Goal: Task Accomplishment & Management: Manage account settings

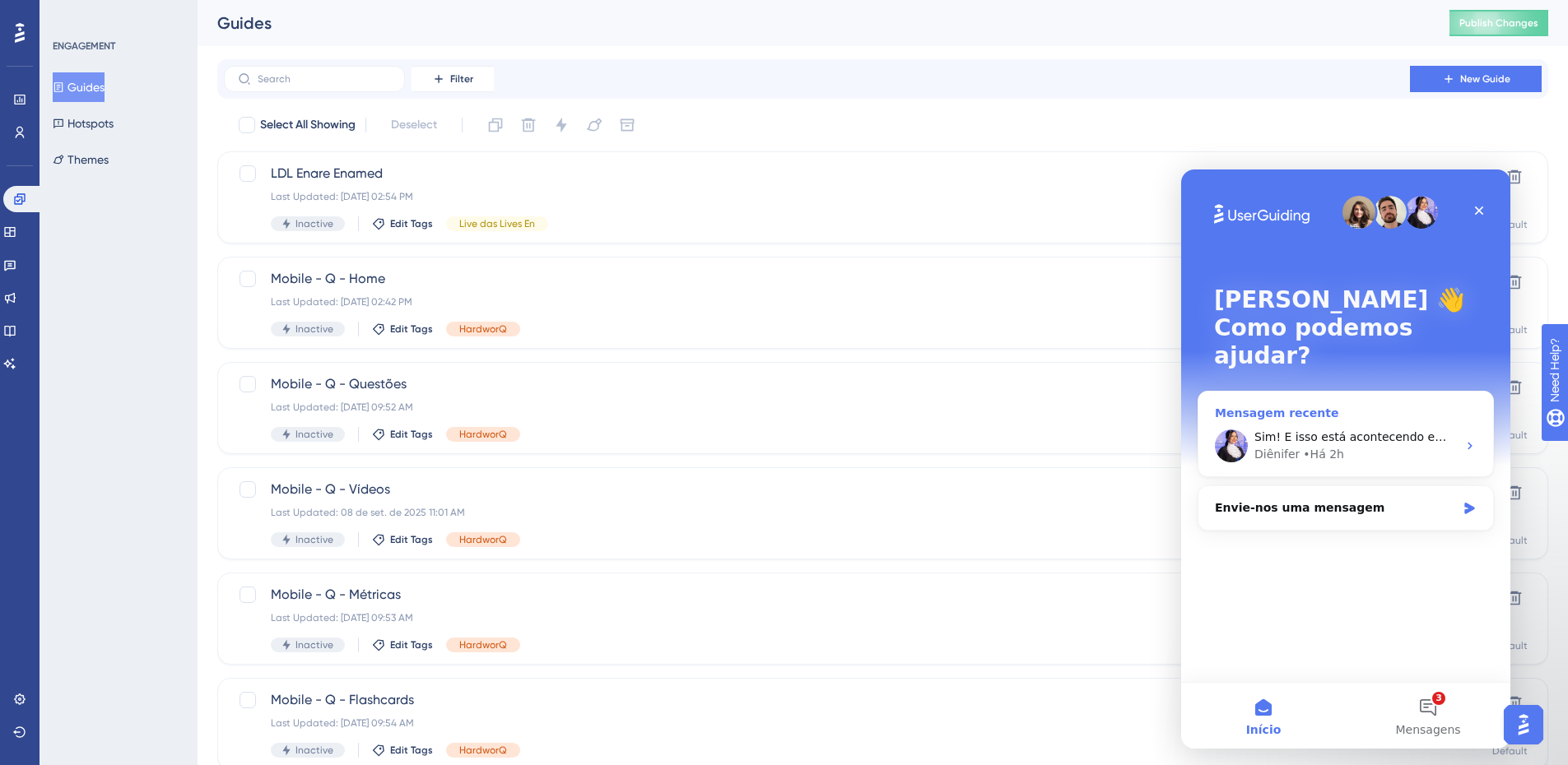
click at [1381, 446] on div "Diênifer • Há 2h" at bounding box center [1355, 454] width 203 height 17
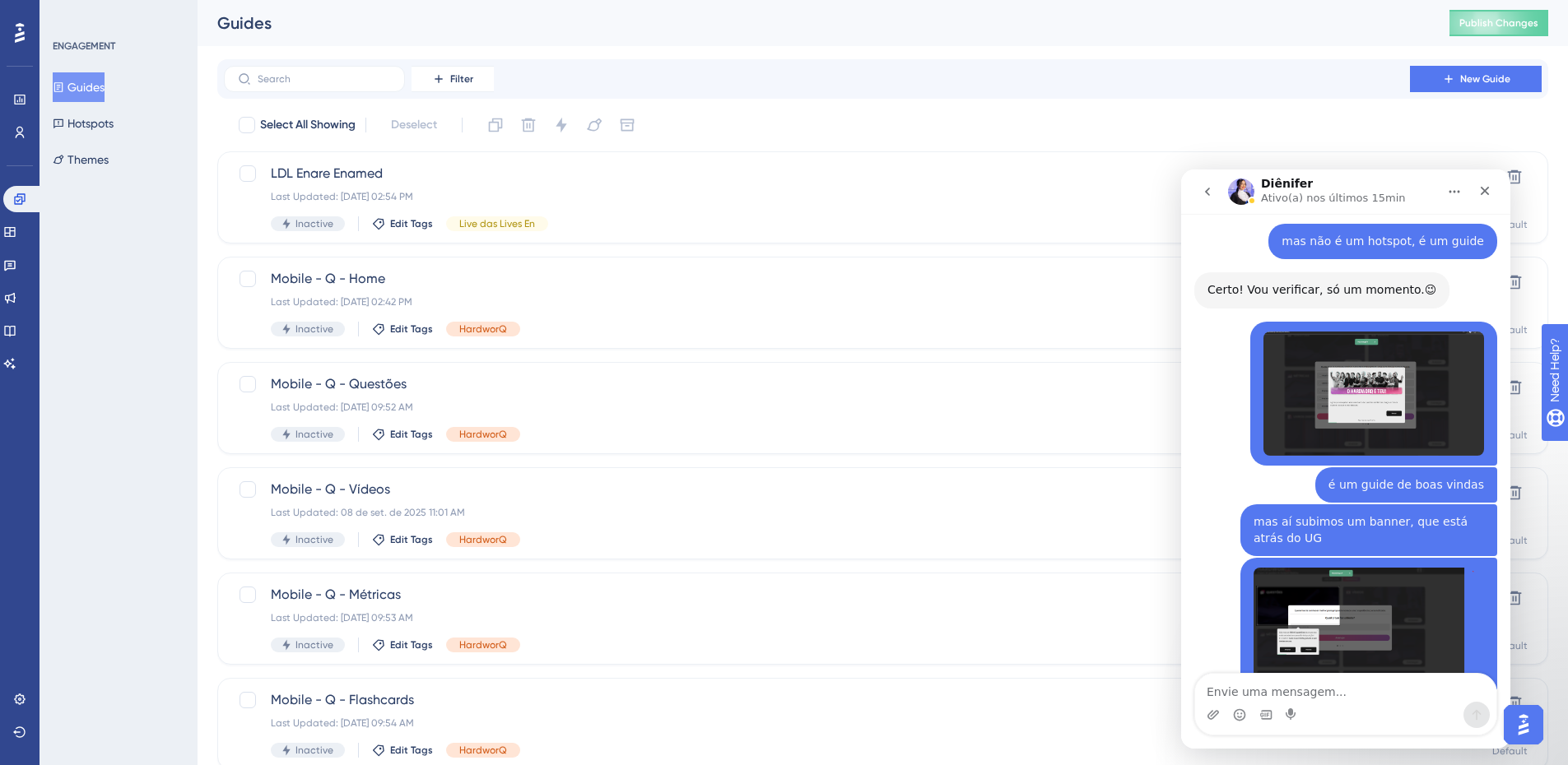
scroll to position [1176, 0]
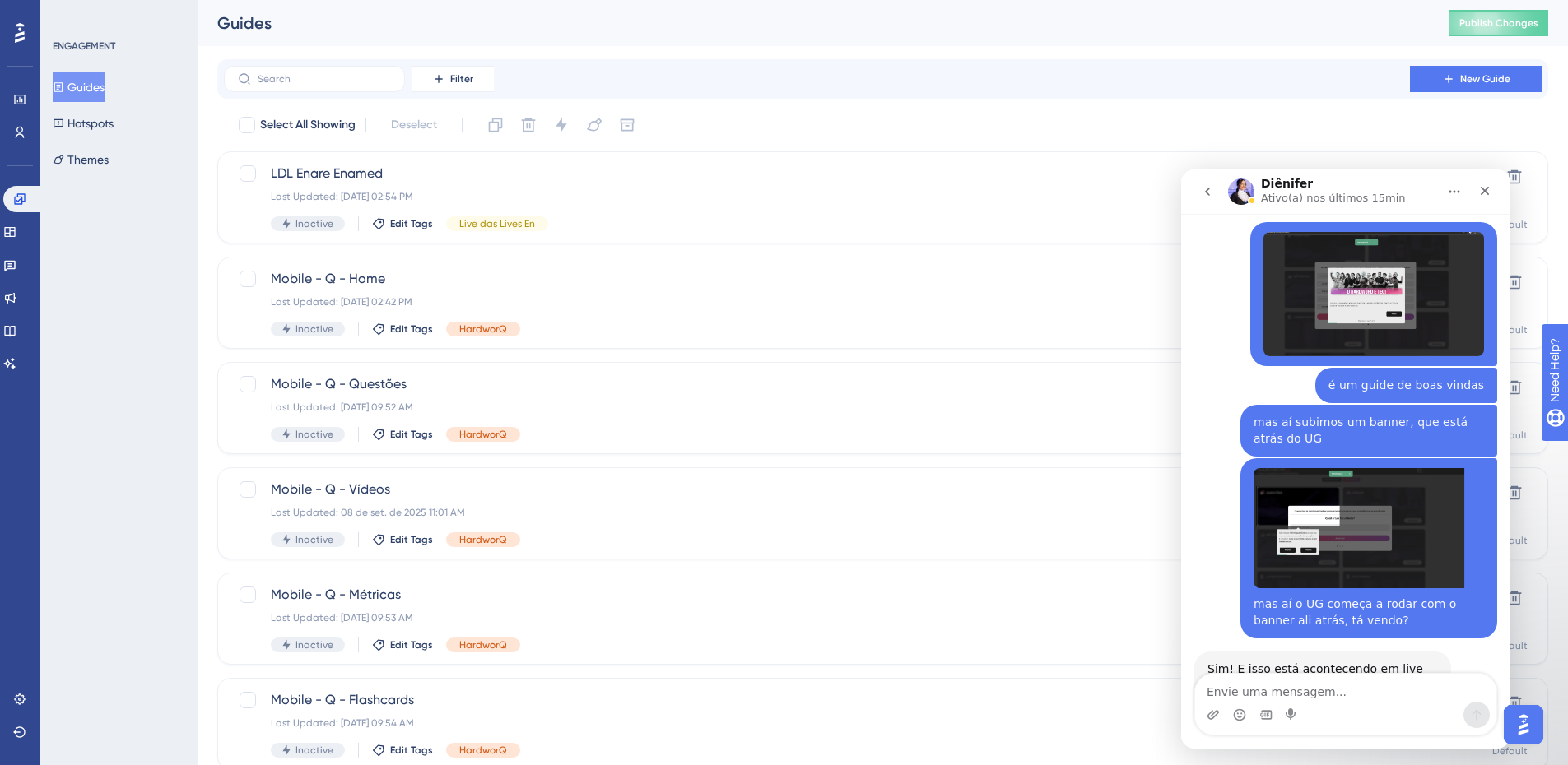
click at [1319, 685] on textarea "Envie uma mensagem..." at bounding box center [1346, 688] width 302 height 28
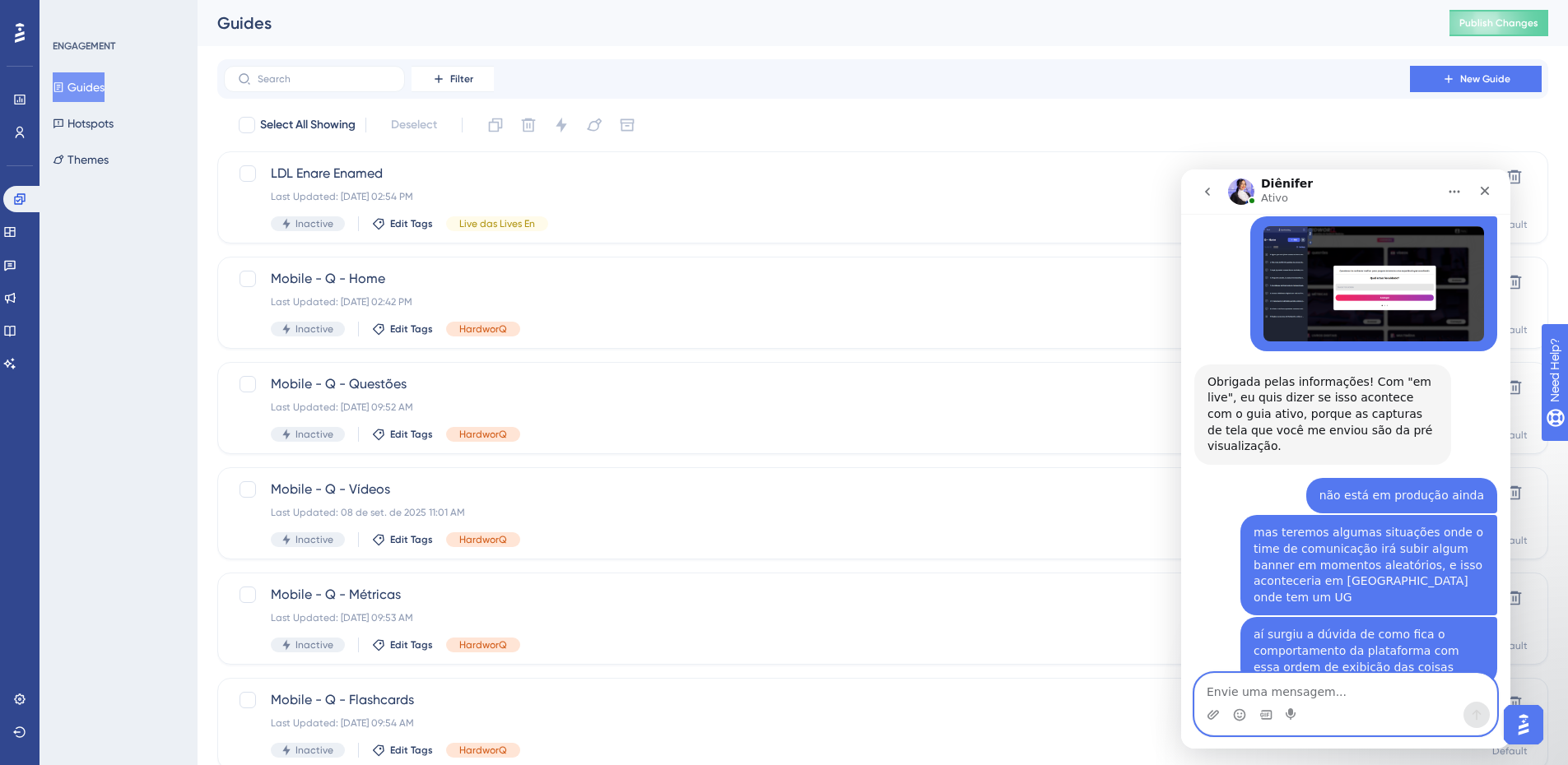
scroll to position [1852, 0]
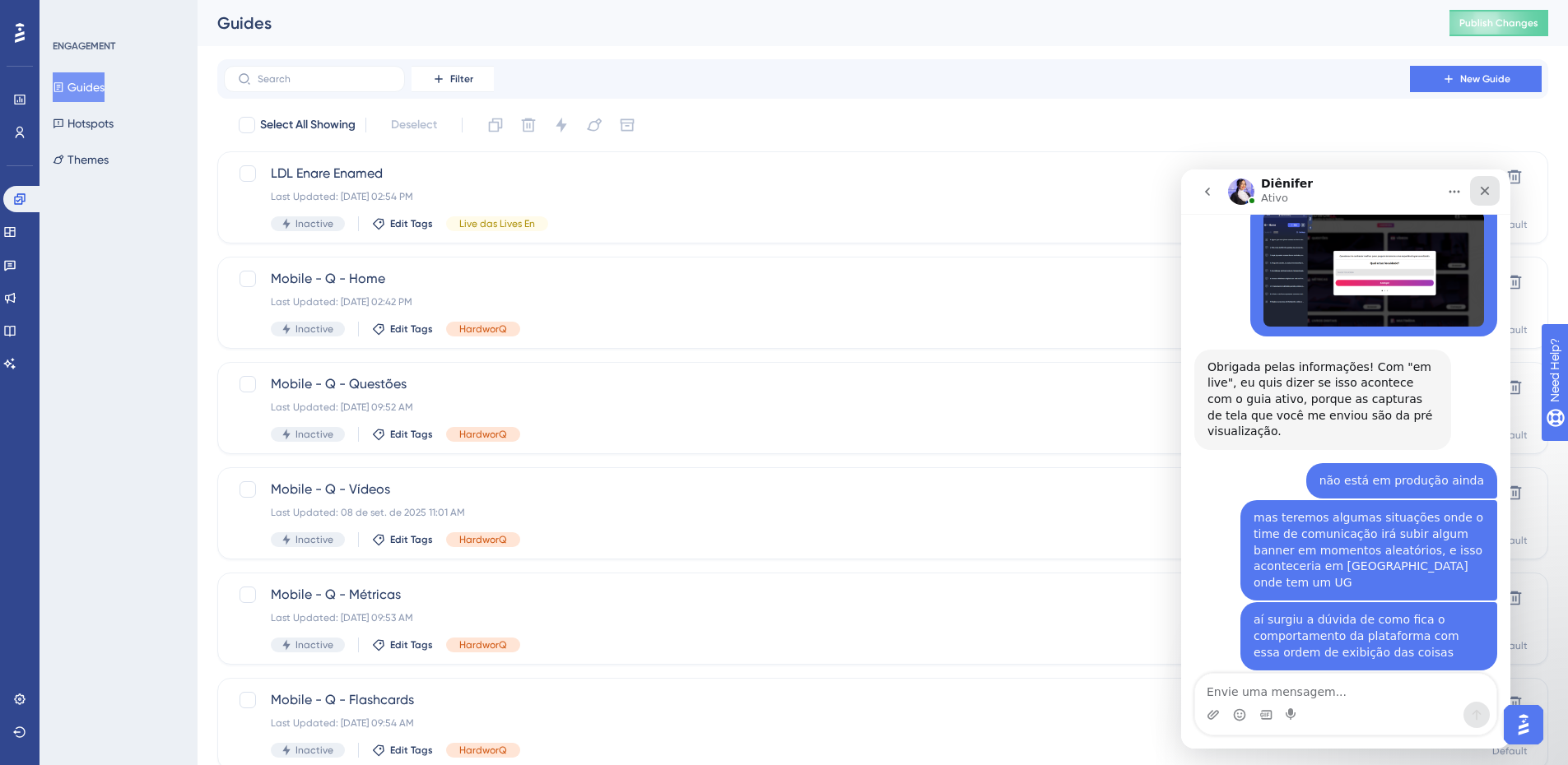
click at [1486, 190] on icon "Fechar" at bounding box center [1485, 191] width 9 height 9
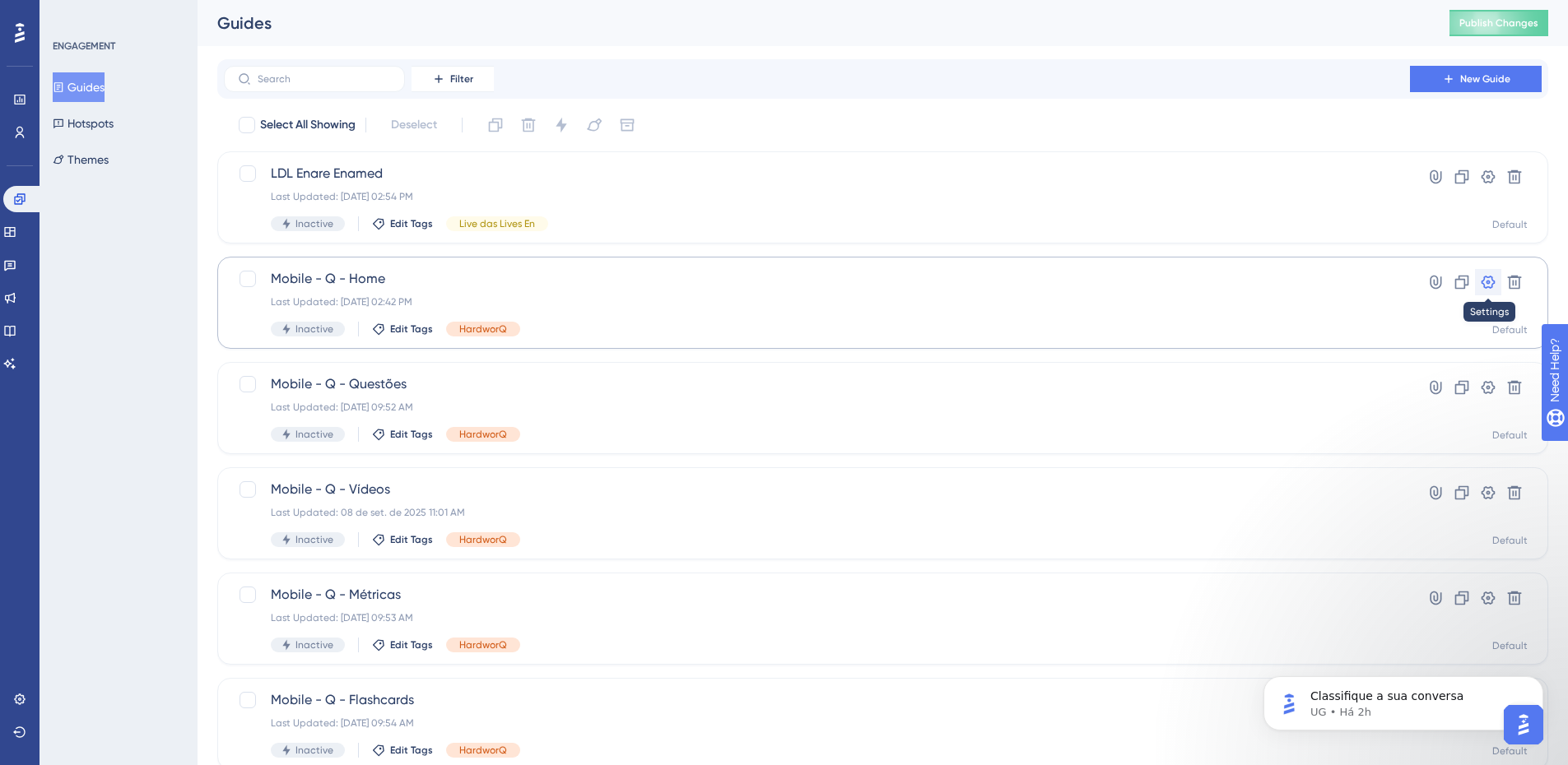
click at [1488, 283] on icon at bounding box center [1488, 282] width 14 height 13
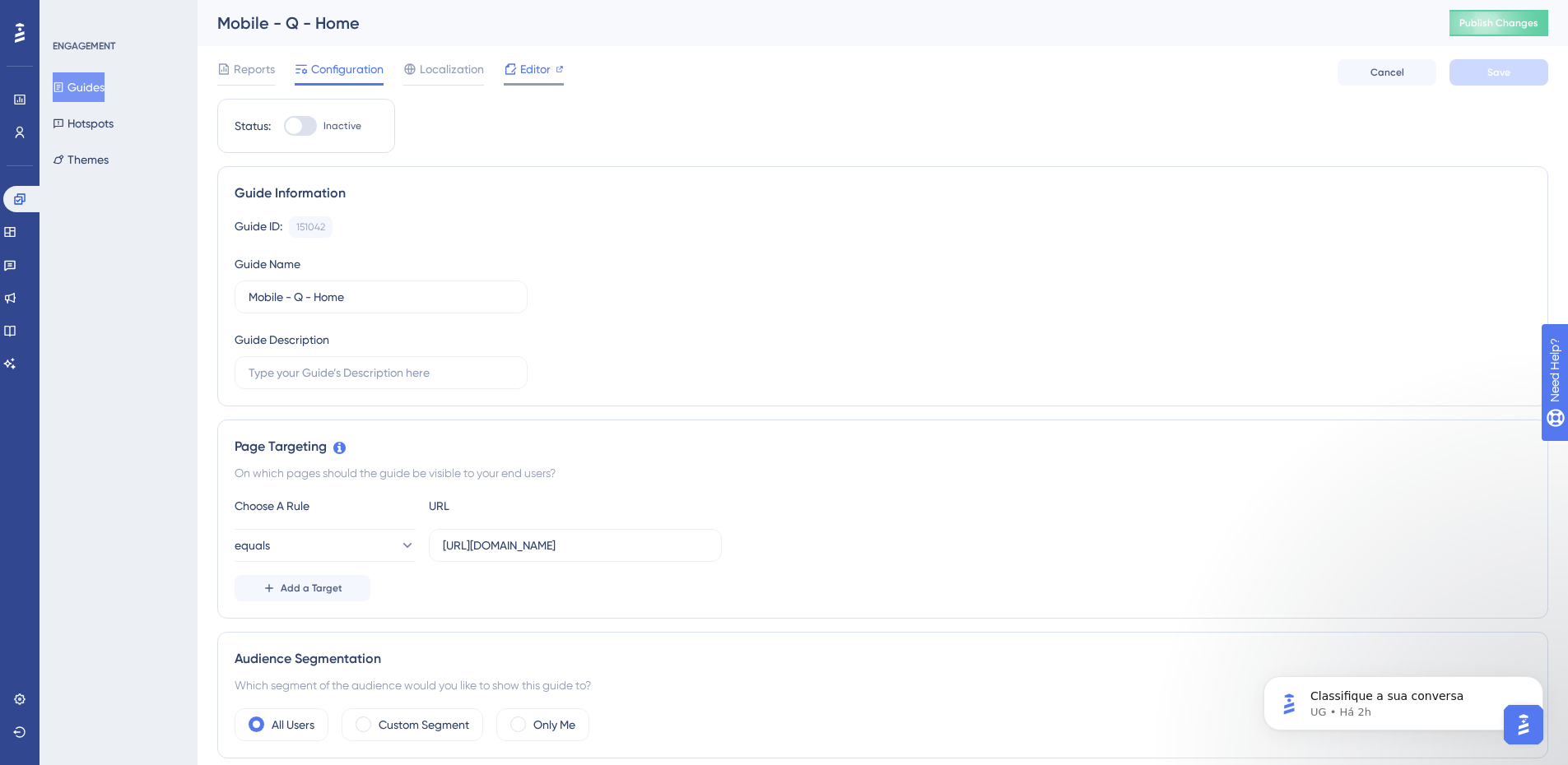
click at [529, 67] on span "Editor" at bounding box center [535, 69] width 31 height 20
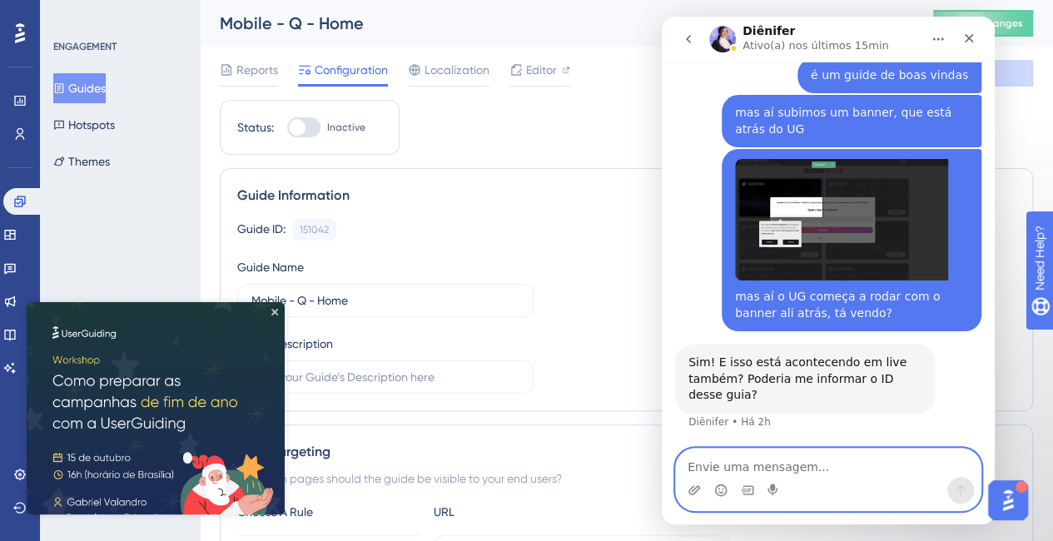
scroll to position [1267, 0]
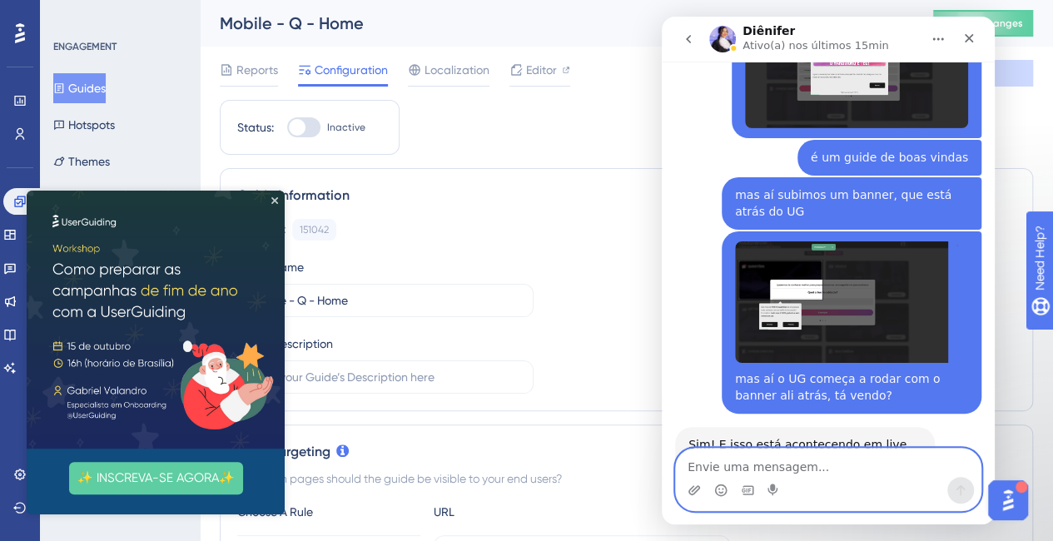
click at [886, 468] on textarea "Envie uma mensagem..." at bounding box center [828, 463] width 305 height 28
type textarea "em live? como assim?"
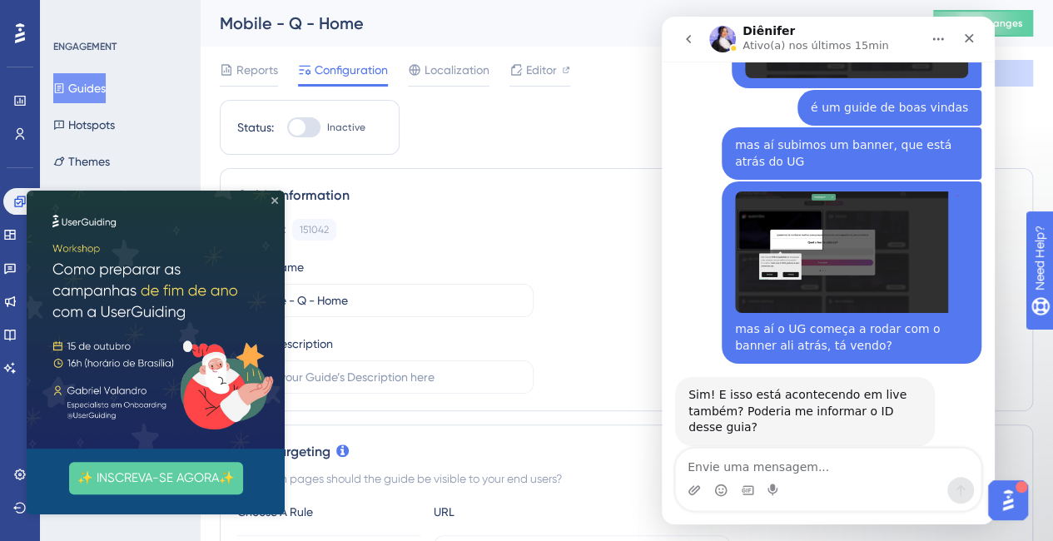
click at [275, 198] on icon "Close Preview" at bounding box center [274, 200] width 7 height 7
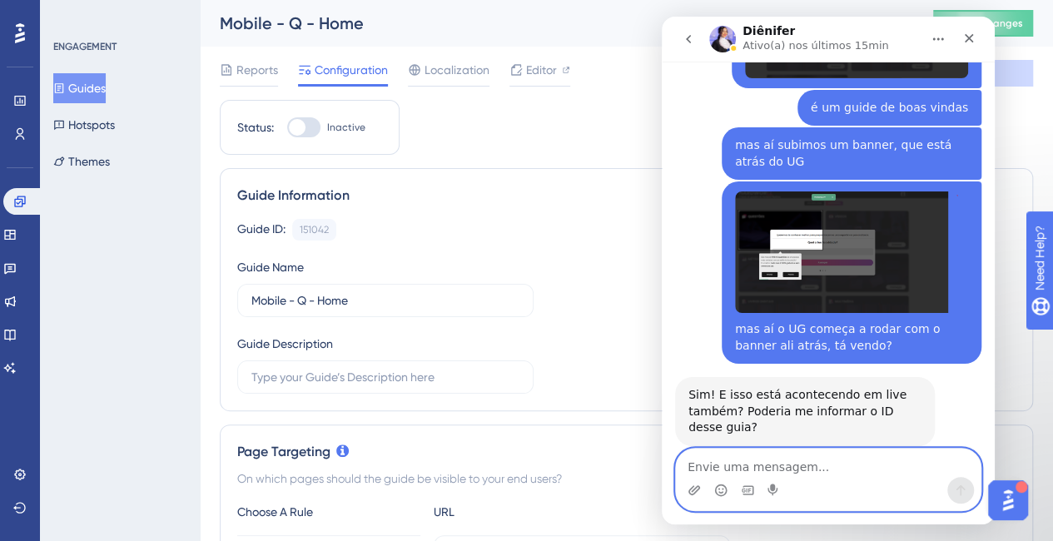
click at [837, 470] on textarea "Envie uma mensagem..." at bounding box center [828, 463] width 305 height 28
click at [788, 464] on textarea "a pergunta é" at bounding box center [828, 463] width 305 height 28
drag, startPoint x: 767, startPoint y: 464, endPoint x: 664, endPoint y: 472, distance: 102.7
click at [664, 472] on div "a pergunta é a pergunta é" at bounding box center [828, 479] width 333 height 63
paste textarea "150734"
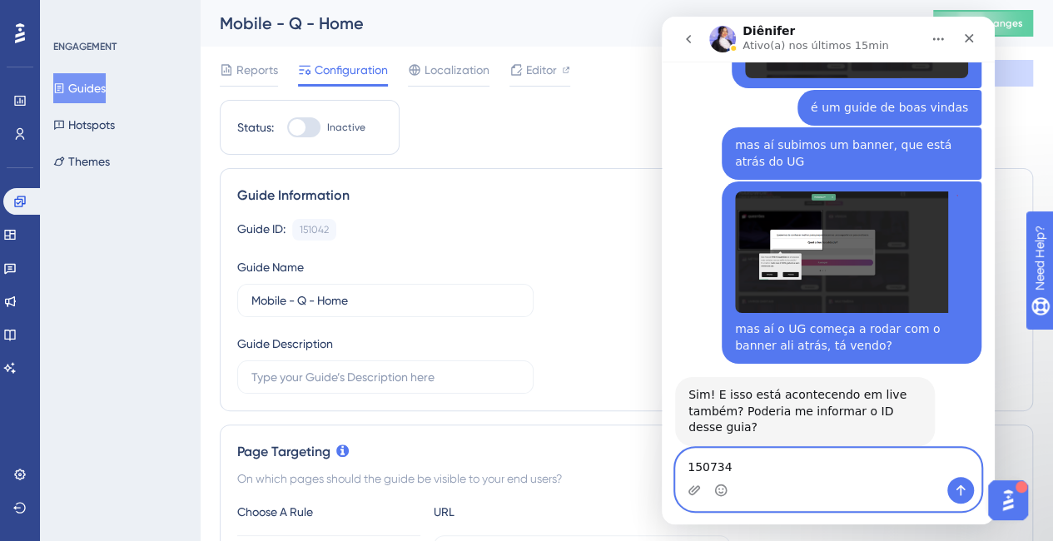
type textarea "150734"
click at [963, 489] on icon "Enviar mensagem…" at bounding box center [960, 490] width 9 height 11
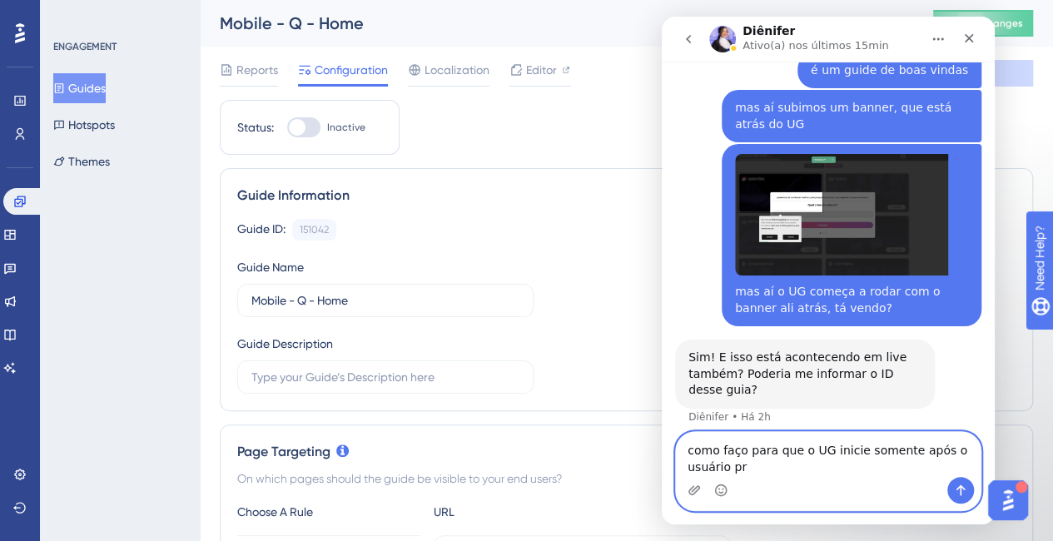
scroll to position [1371, 0]
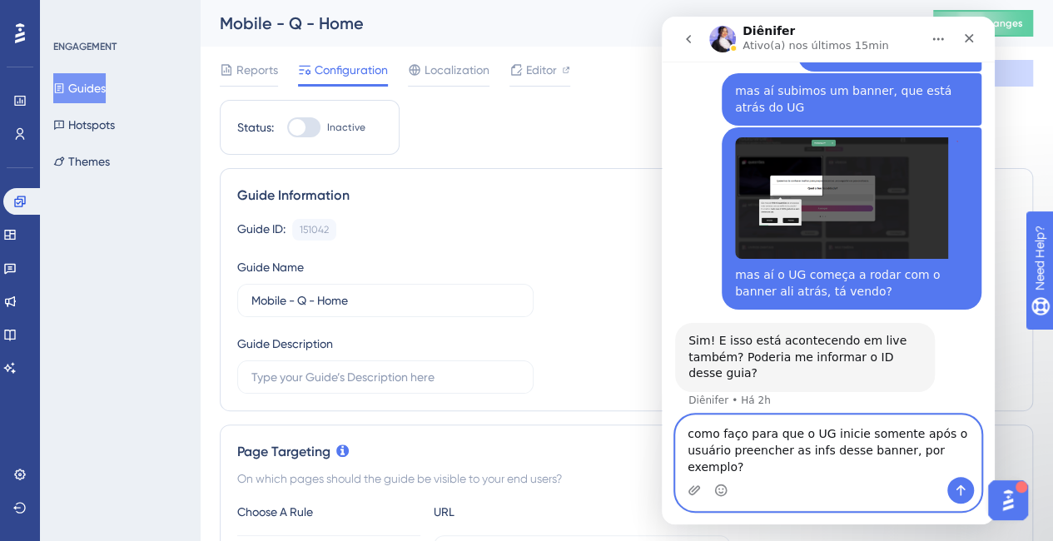
type textarea "como faço para que o UG inicie somente após o usuário preencher as infs desse b…"
click at [966, 492] on icon "Enviar mensagem…" at bounding box center [960, 490] width 13 height 13
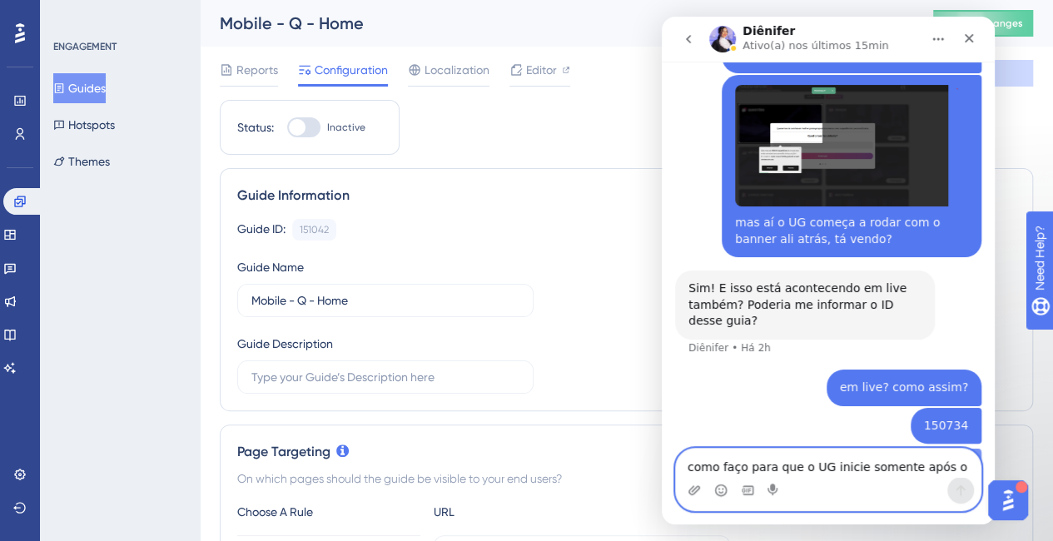
scroll to position [1425, 0]
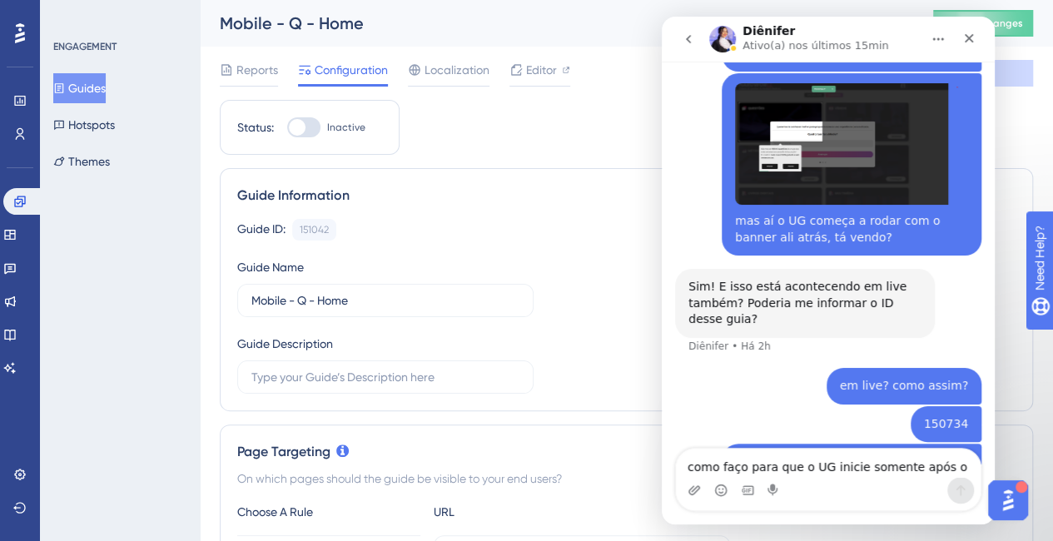
click at [831, 490] on div "Messenger da Intercom" at bounding box center [828, 490] width 305 height 27
click at [810, 460] on textarea "como faço para que o UG inicie somente após o usuário preencher as infs desse b…" at bounding box center [828, 463] width 305 height 28
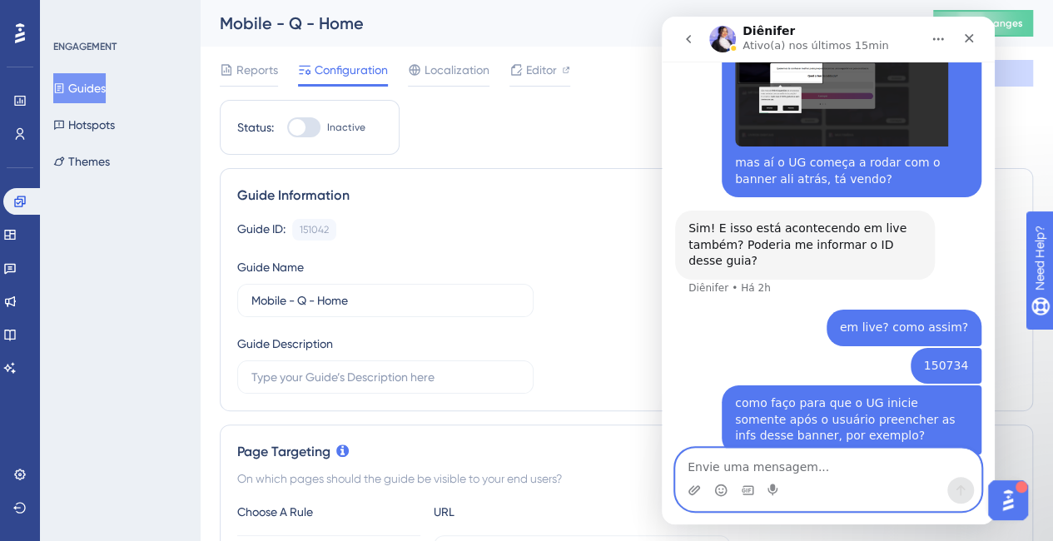
scroll to position [1563, 0]
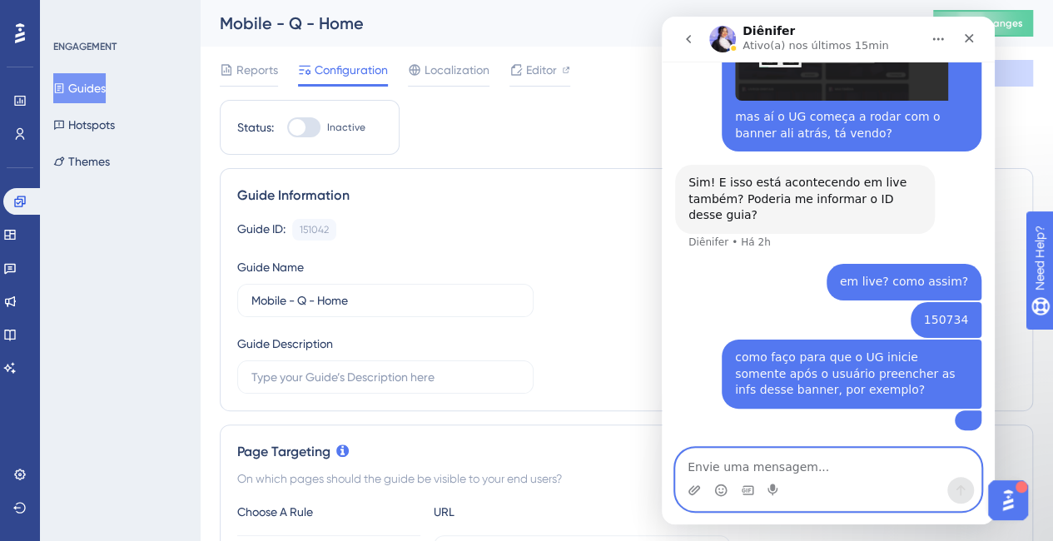
click at [968, 420] on img "user diz…" at bounding box center [968, 420] width 0 height 0
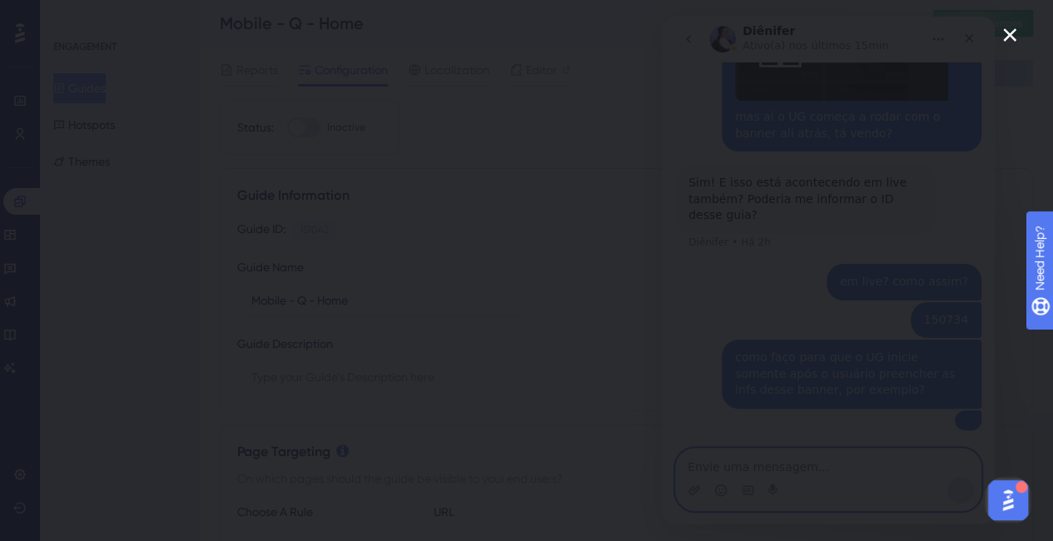
scroll to position [0, 0]
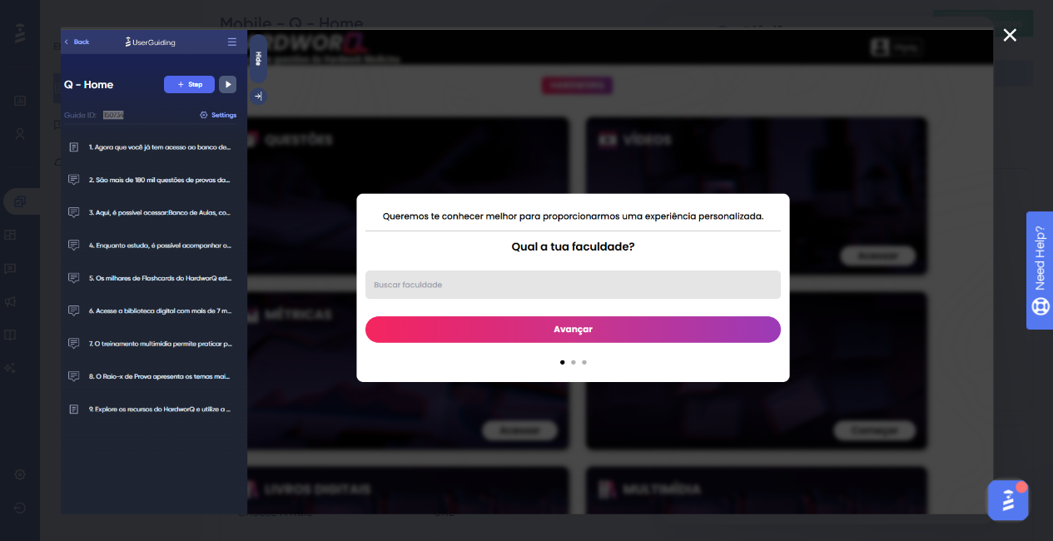
click at [1052, 124] on div "Messenger da Intercom" at bounding box center [526, 270] width 1053 height 541
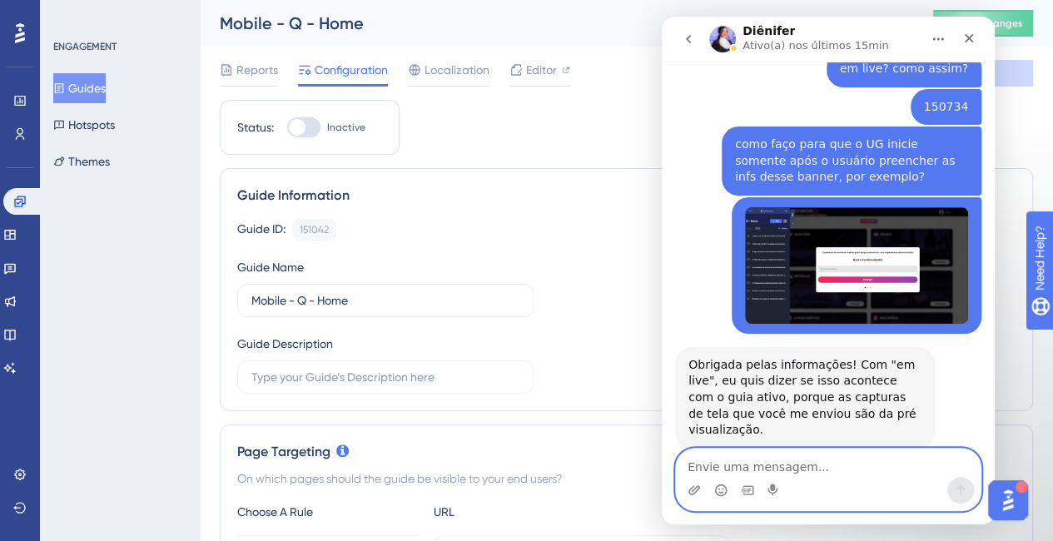
scroll to position [1662, 0]
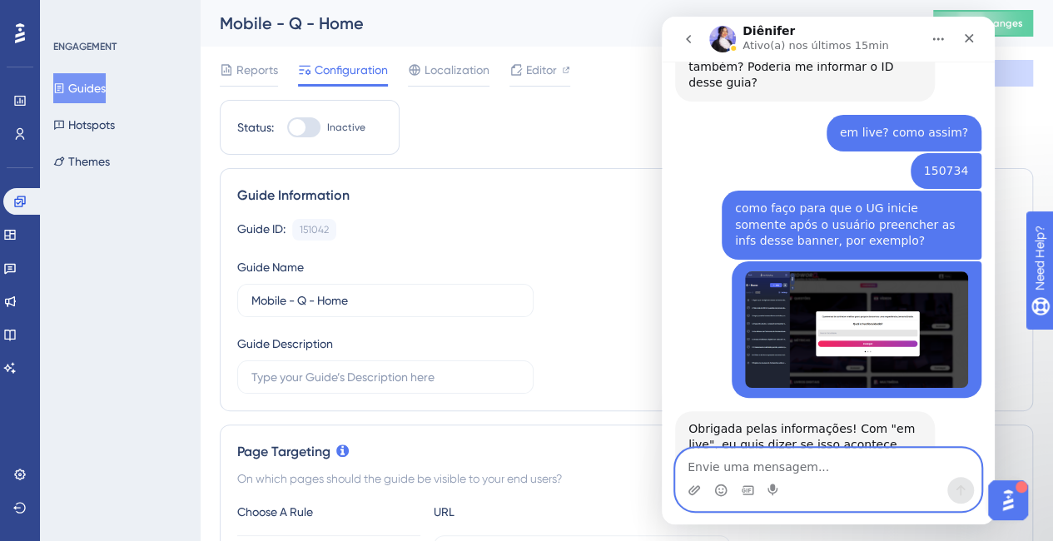
click at [847, 471] on textarea "Envie uma mensagem..." at bounding box center [828, 463] width 305 height 28
type textarea "não está em produção ainda"
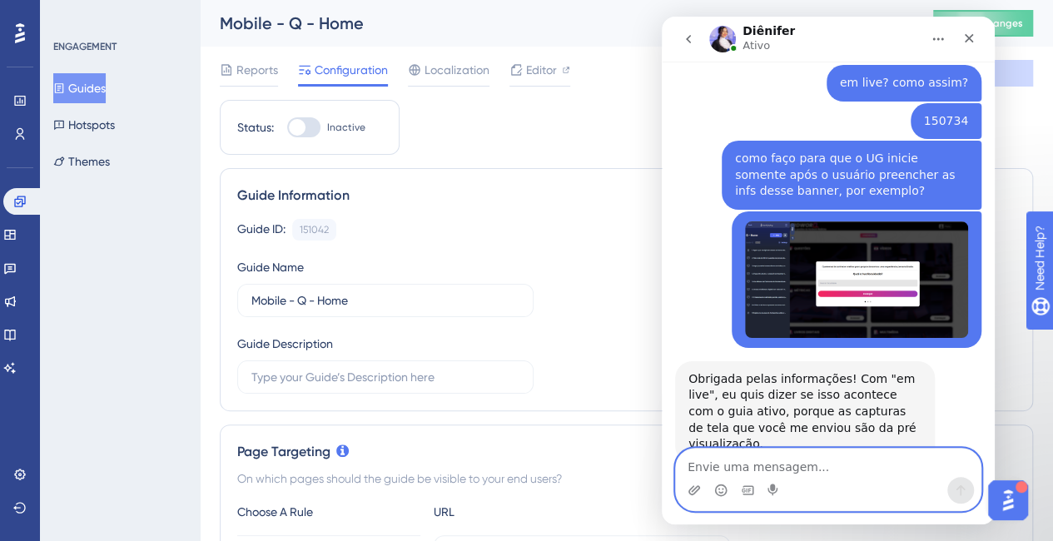
click at [876, 470] on textarea "Envie uma mensagem..." at bounding box center [828, 463] width 305 height 28
type textarea "n"
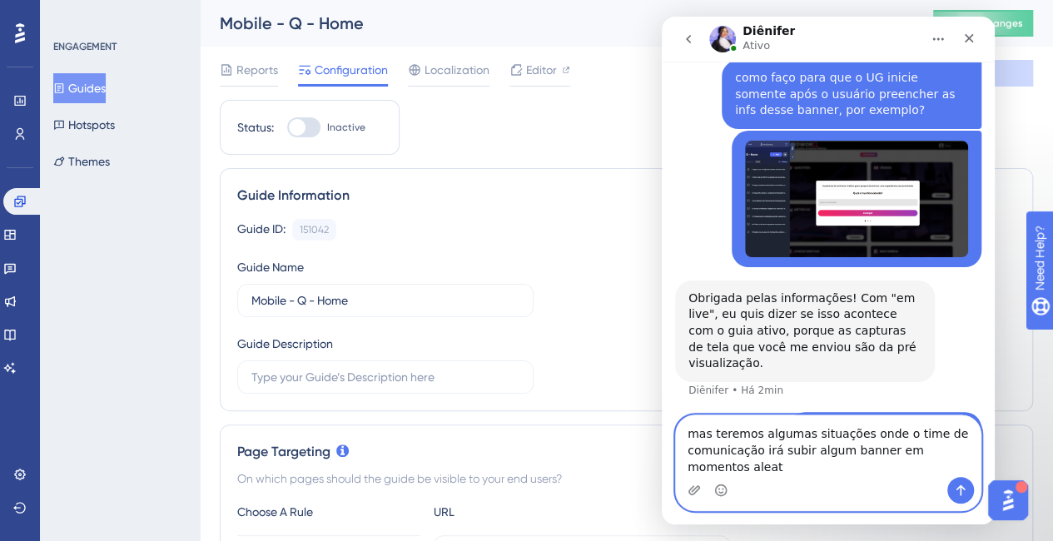
scroll to position [1809, 0]
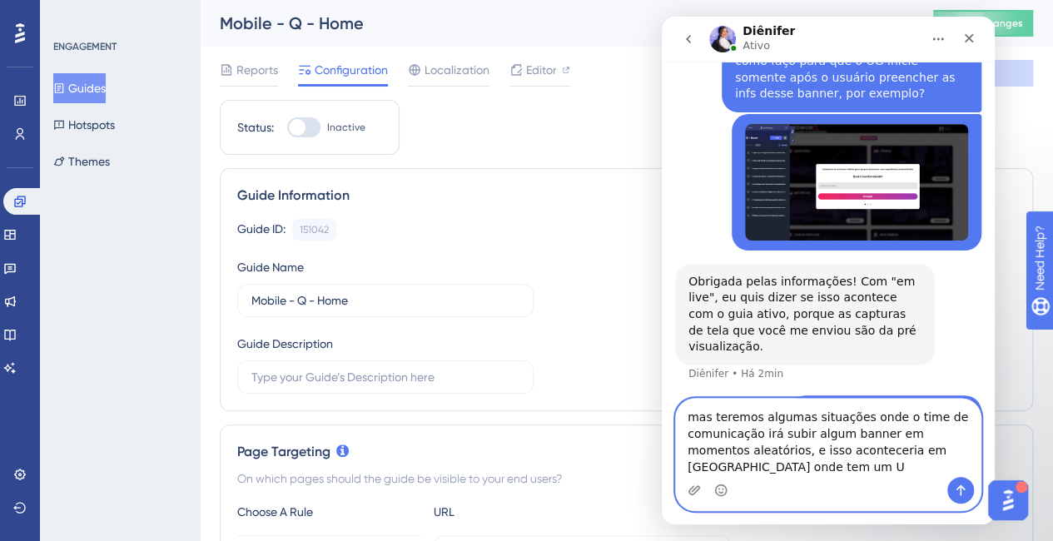
type textarea "mas teremos algumas situações onde o time de comunicação irá subir algum banner…"
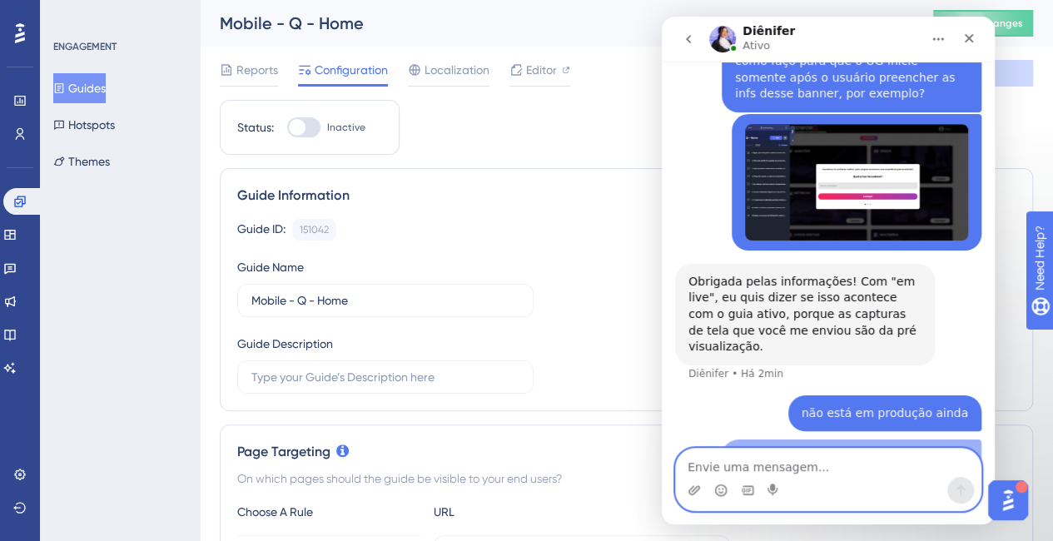
scroll to position [1862, 0]
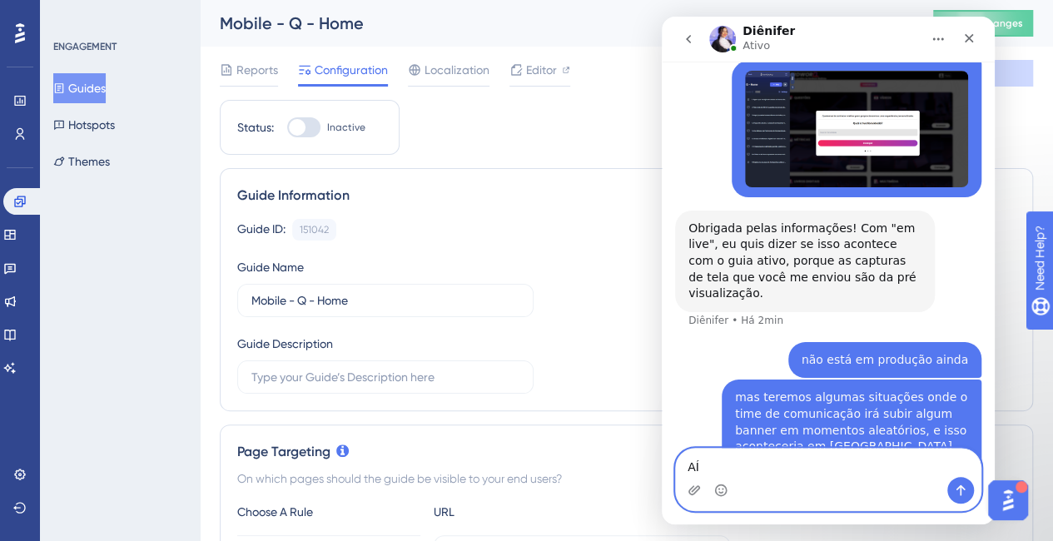
type textarea "A"
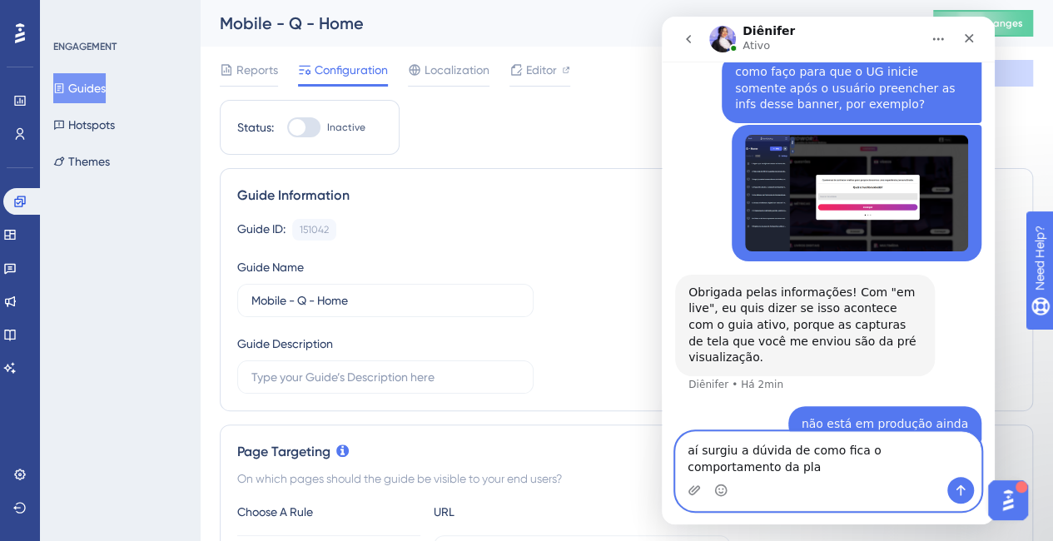
scroll to position [1815, 0]
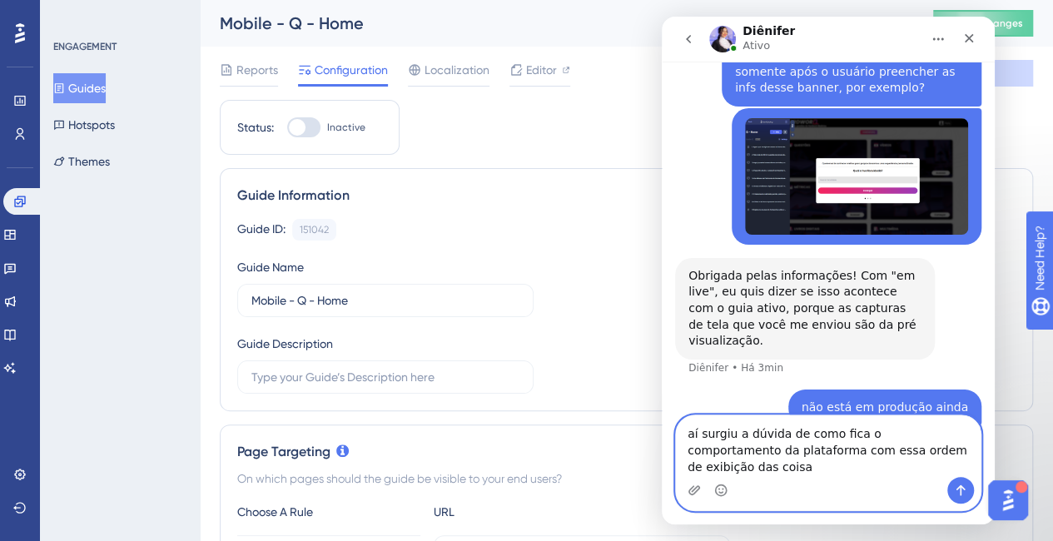
type textarea "aí surgiu a dúvida de como fica o comportamento da plataforma com essa ordem de…"
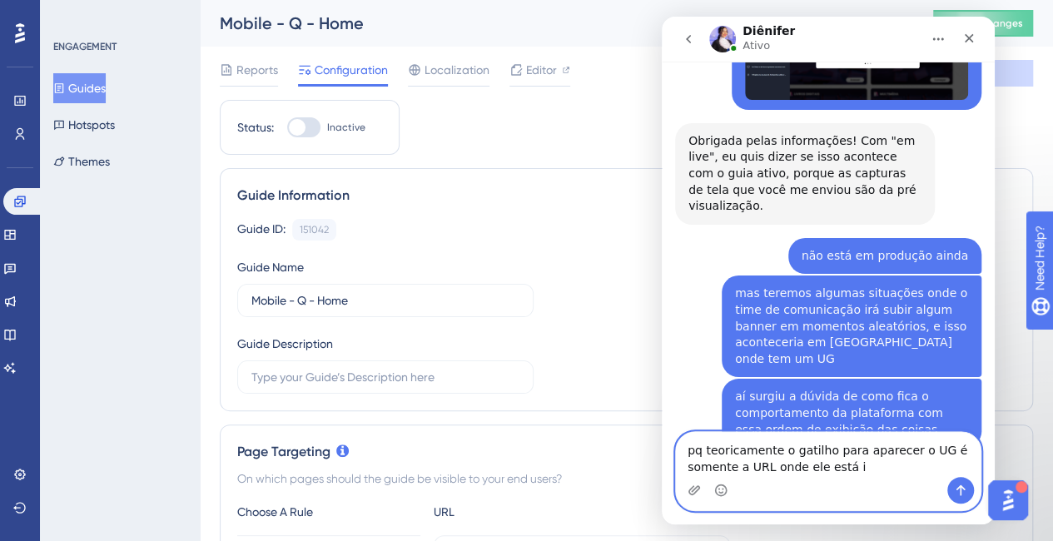
scroll to position [2032, 0]
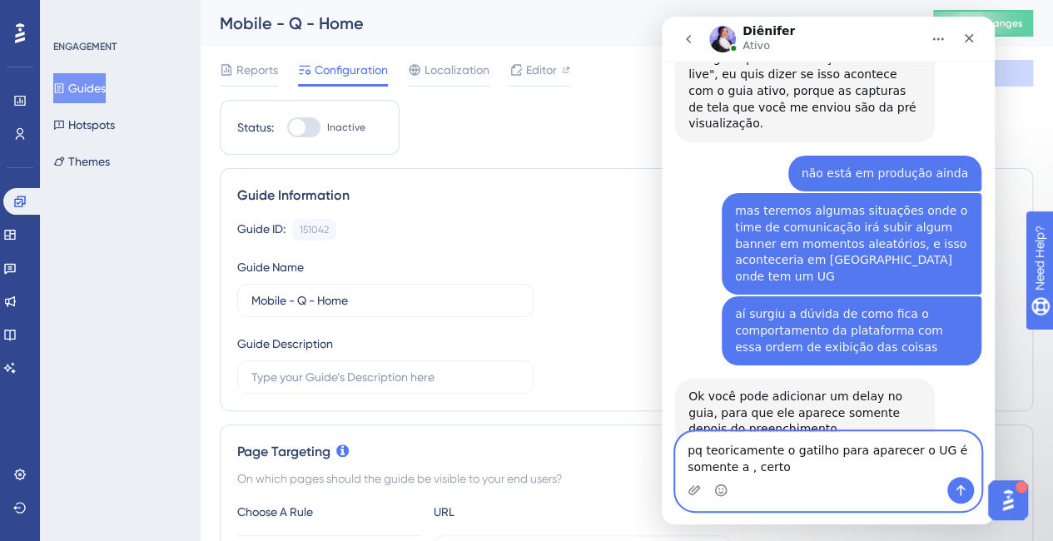
type textarea "pq teoricamente o gatilho para aparecer o UG é somente a , certo?"
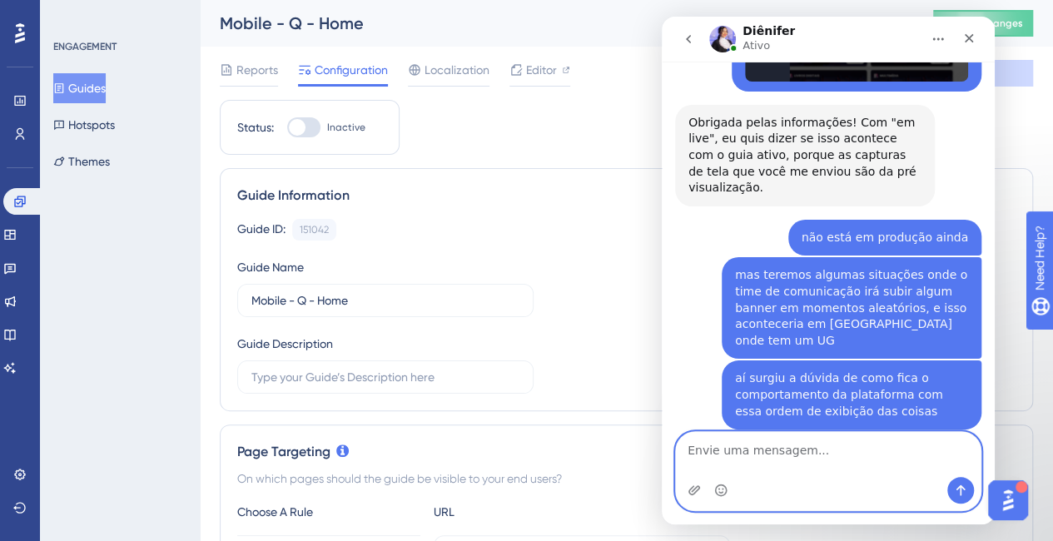
scroll to position [1951, 0]
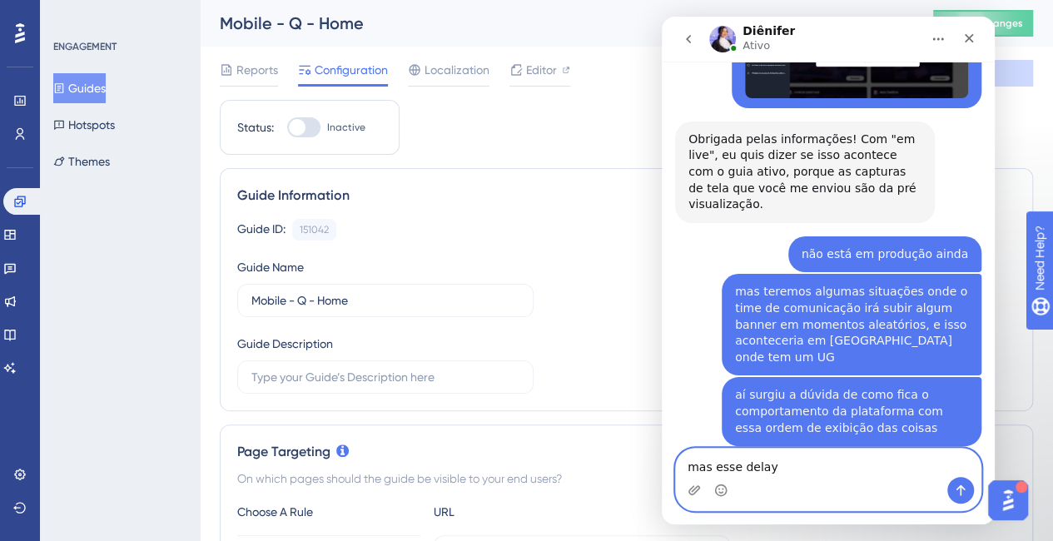
click at [832, 455] on textarea "mas esse delay" at bounding box center [828, 463] width 305 height 28
type textarea "delay de tempo?"
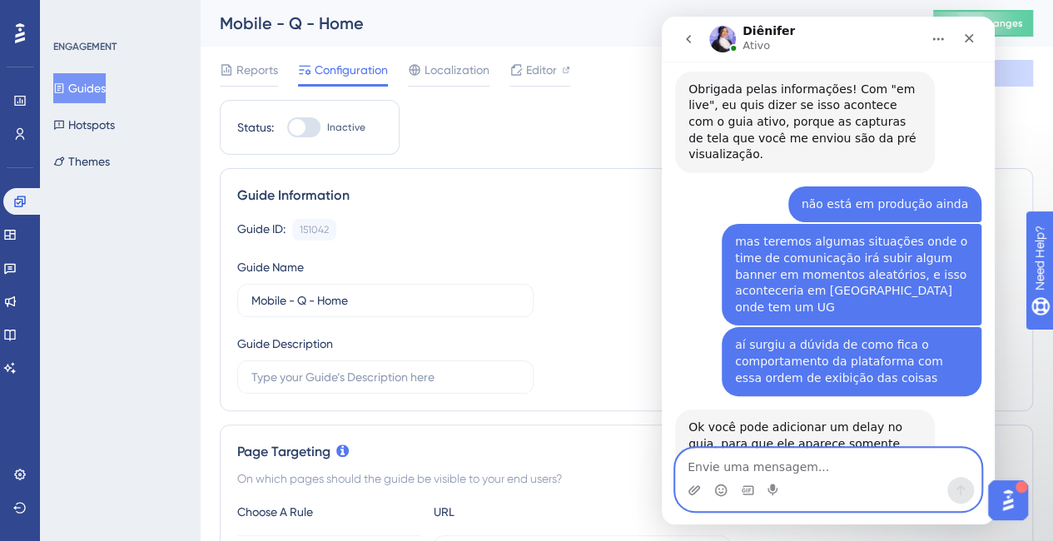
click at [800, 465] on textarea "Envie uma mensagem..." at bounding box center [828, 463] width 305 height 28
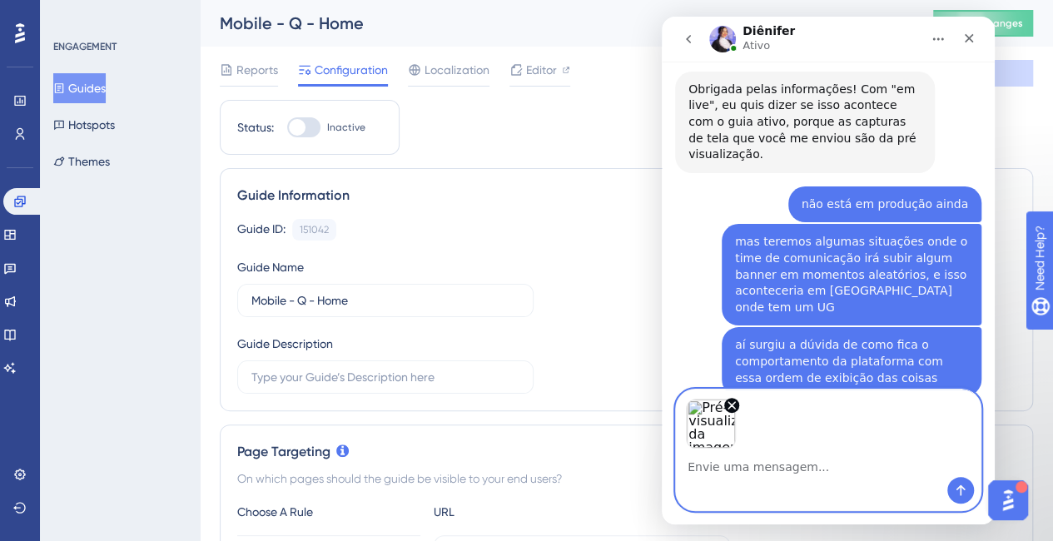
scroll to position [2059, 0]
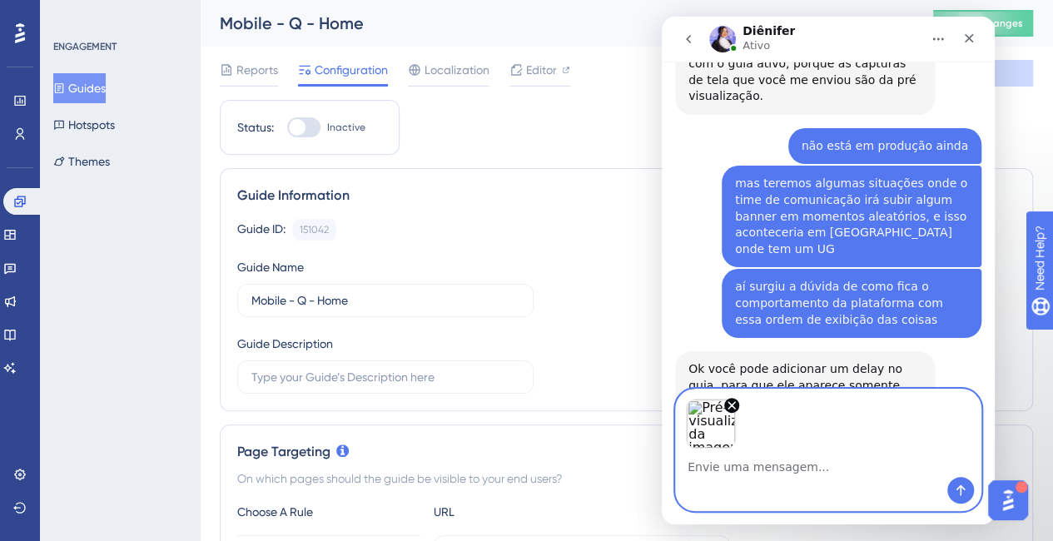
type textarea "?"
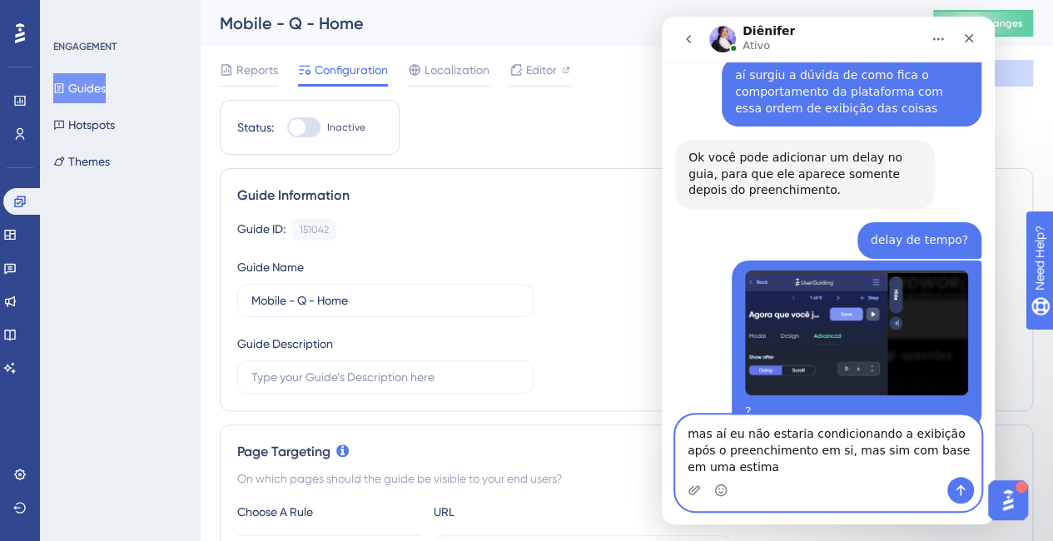
scroll to position [2288, 0]
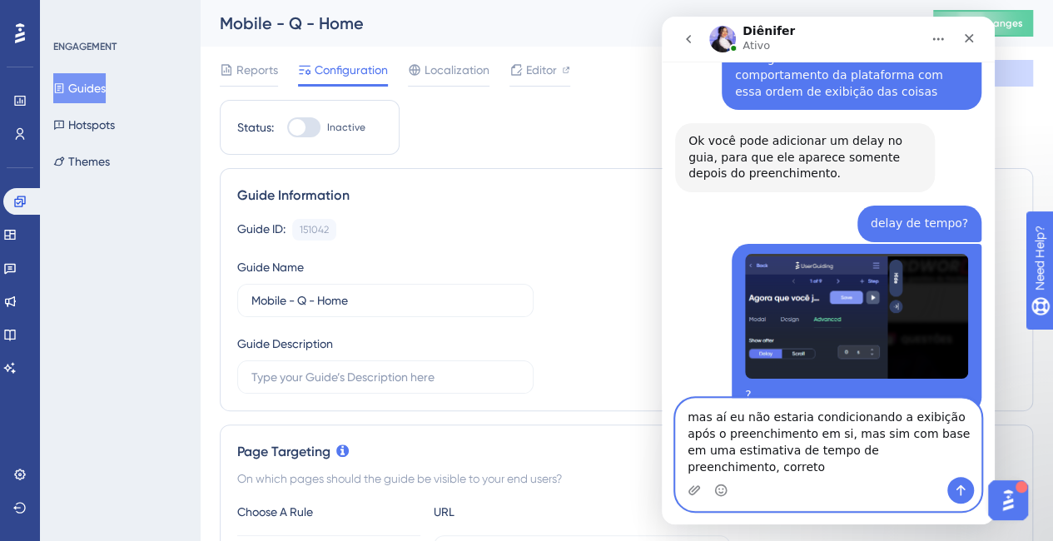
type textarea "mas aí eu não estaria condicionando a exibição após o preenchimento em si, mas …"
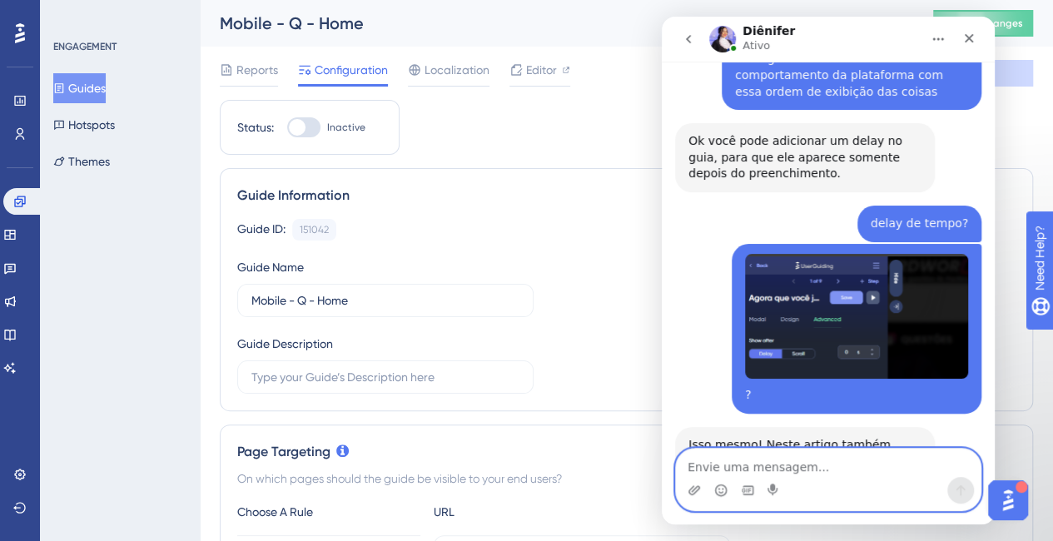
scroll to position [2353, 0]
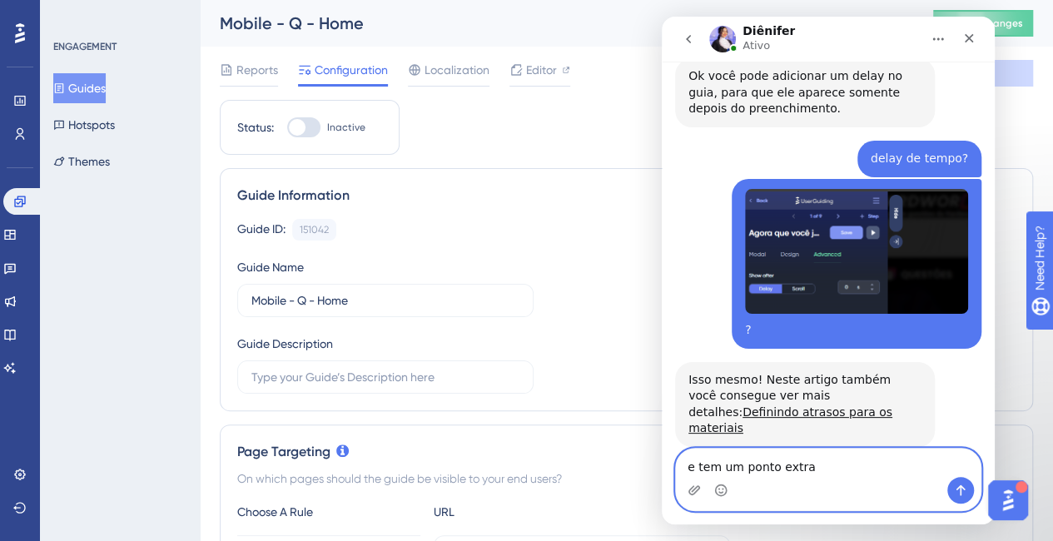
drag, startPoint x: 842, startPoint y: 466, endPoint x: 1269, endPoint y: 468, distance: 427.9
click at [662, 451] on html "Diênifer Ativo Ajudamos seu negócio a crescer com um melhor onboarding de usuár…" at bounding box center [828, 271] width 333 height 508
type textarea "e esse banner não apare"
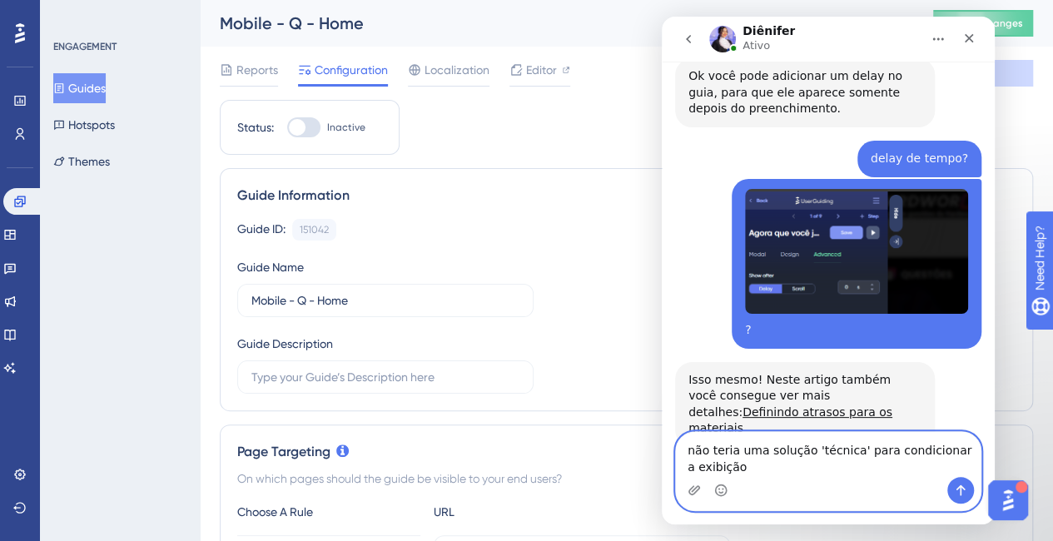
scroll to position [2369, 0]
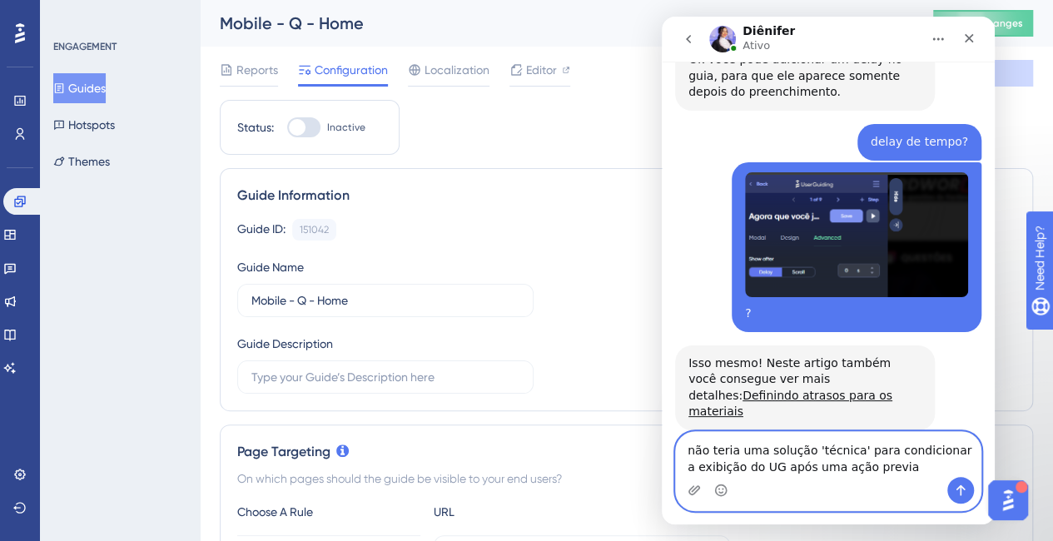
type textarea "não teria uma solução 'técnica' para condicionar a exibição do UG após uma ação…"
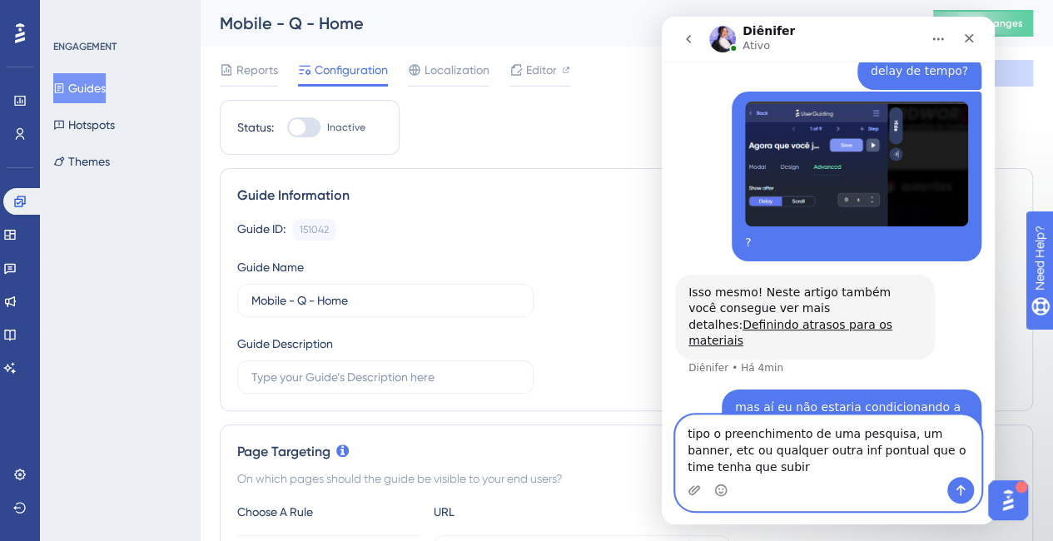
scroll to position [2457, 0]
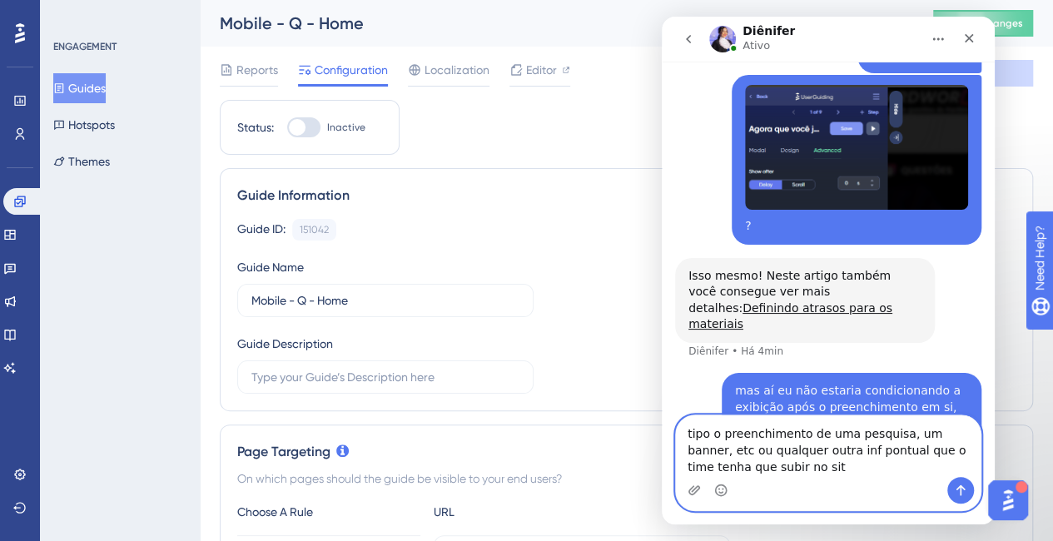
type textarea "tipo o preenchimento de uma pesquisa, um banner, etc ou qualquer outra inf pont…"
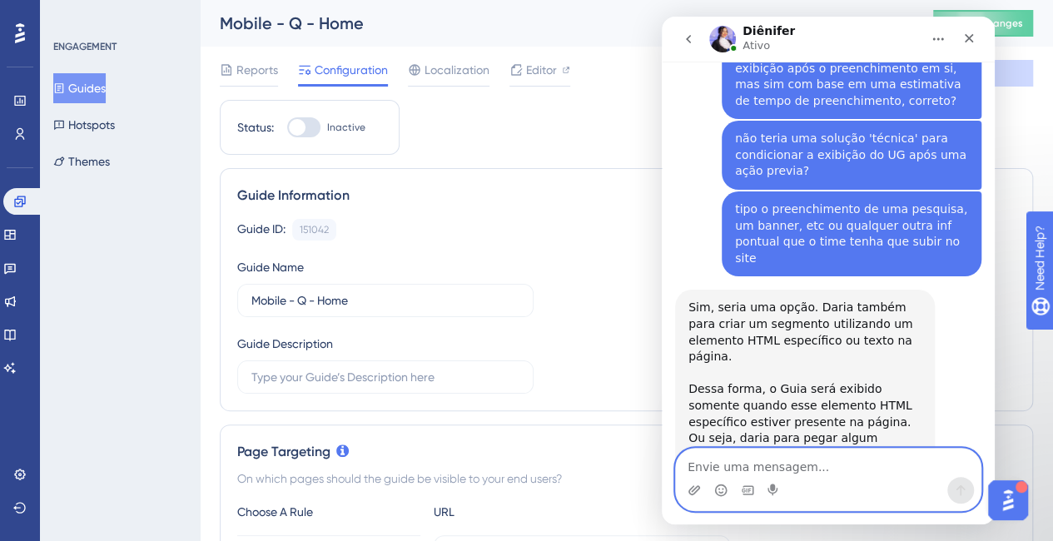
scroll to position [2715, 0]
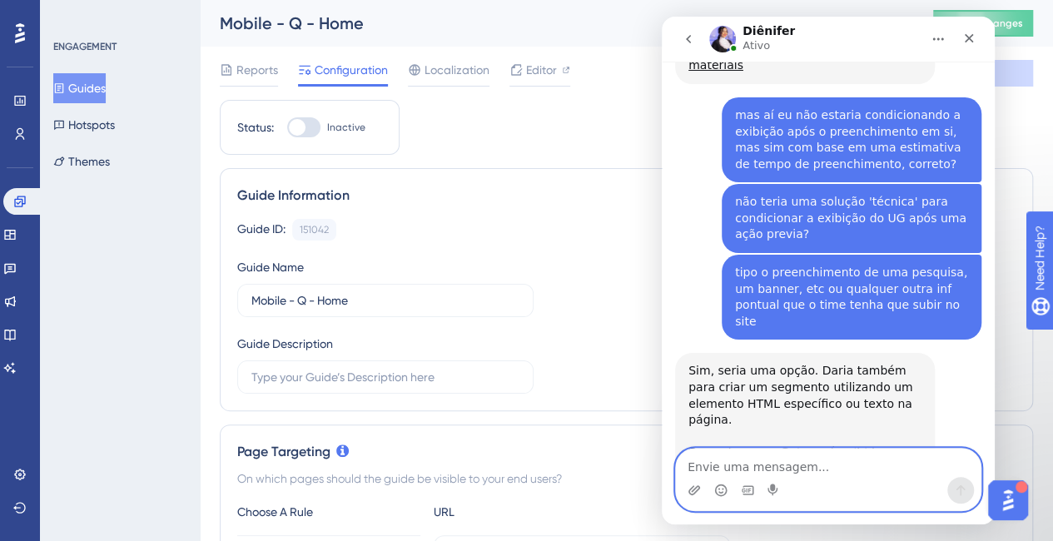
click at [837, 455] on textarea "Envie uma mensagem..." at bounding box center [828, 463] width 305 height 28
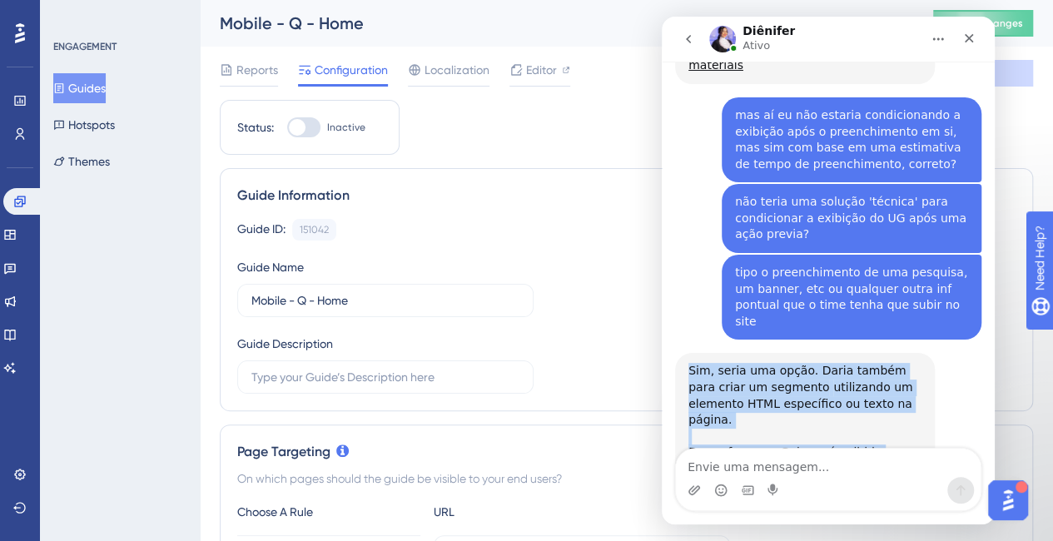
drag, startPoint x: 862, startPoint y: 392, endPoint x: 675, endPoint y: 216, distance: 256.7
click at [675, 353] on div "Sim, seria uma opção. Daria também para criar um segmento utilizando um element…" at bounding box center [828, 491] width 306 height 277
copy div "Sim, seria uma opção. Daria também para criar um segmento utilizando um element…"
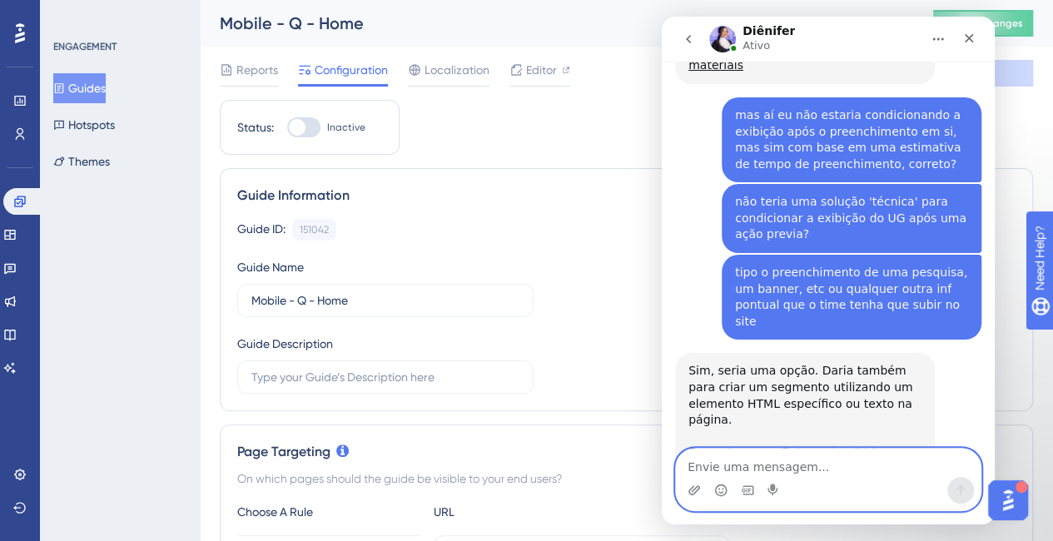
click at [697, 467] on textarea "Envie uma mensagem..." at bounding box center [828, 463] width 305 height 28
click at [800, 465] on textarea "Envie uma mensagem..." at bounding box center [828, 463] width 305 height 28
type textarea "ok, vou dar uma olhada"
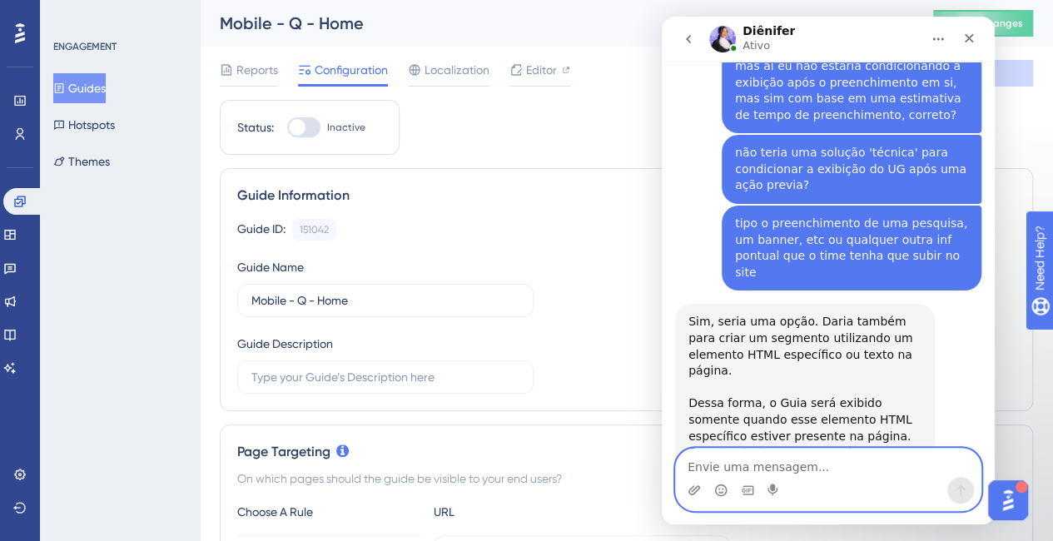
click at [786, 460] on textarea "Envie uma mensagem..." at bounding box center [828, 463] width 305 height 28
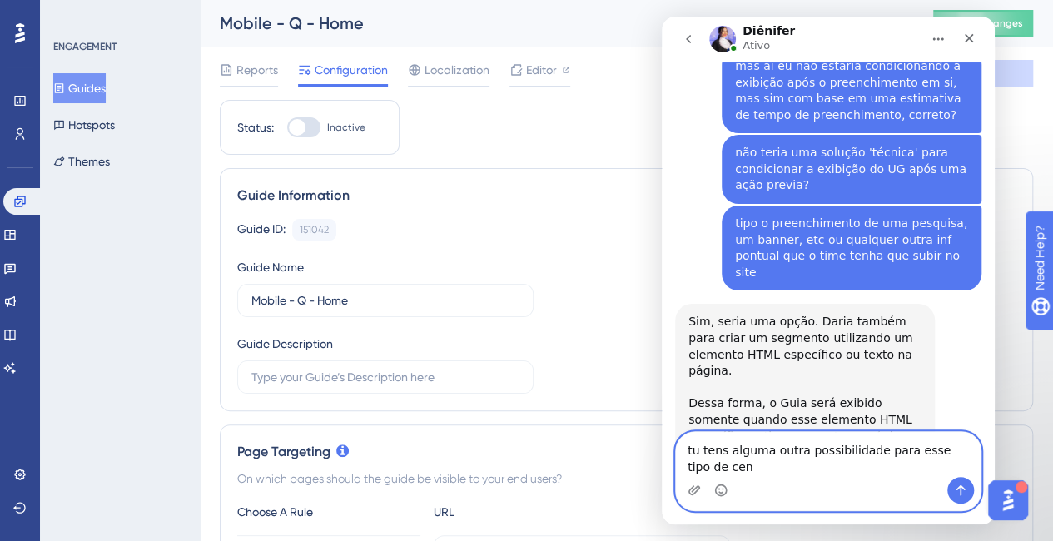
scroll to position [2781, 0]
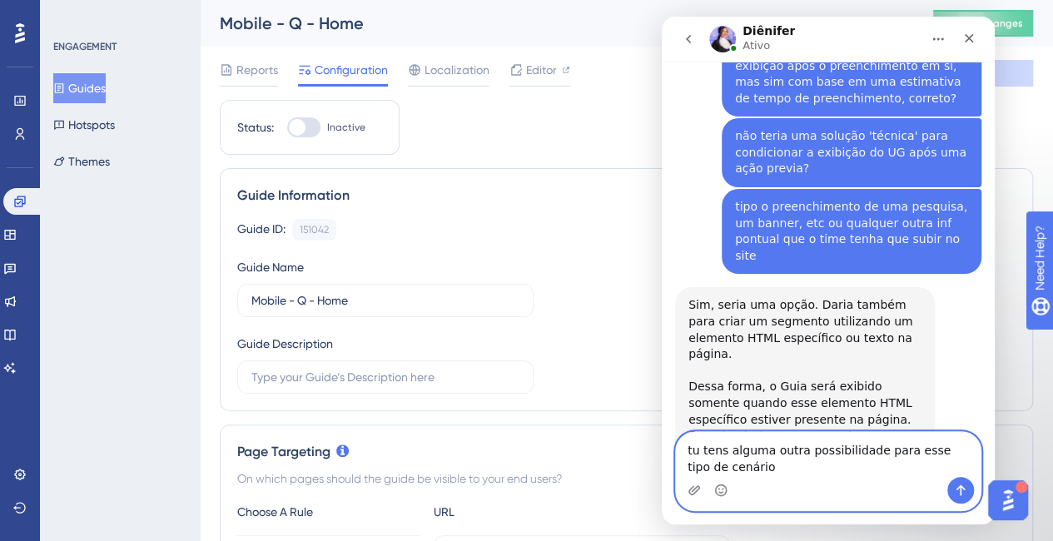
type textarea "tu tens alguma outra possibilidade para esse tipo de cenário?"
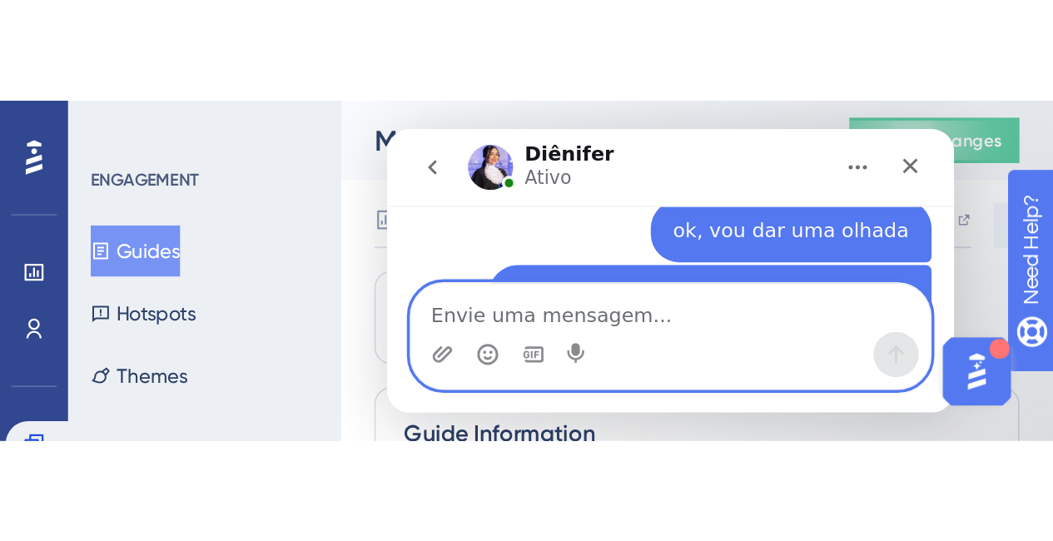
scroll to position [2939, 0]
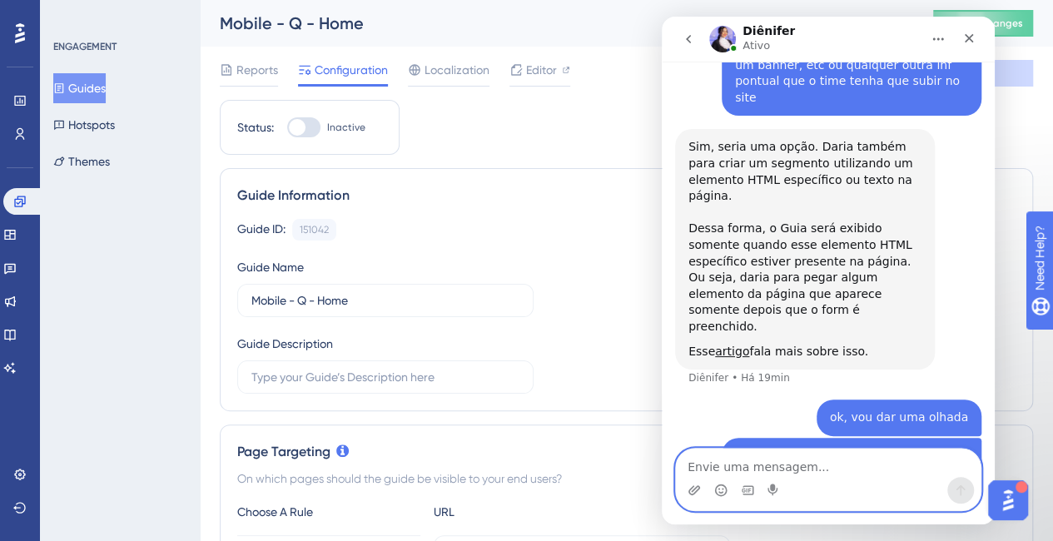
click at [870, 453] on textarea "Envie uma mensagem..." at bounding box center [828, 463] width 305 height 28
type textarea "ok, por favor"
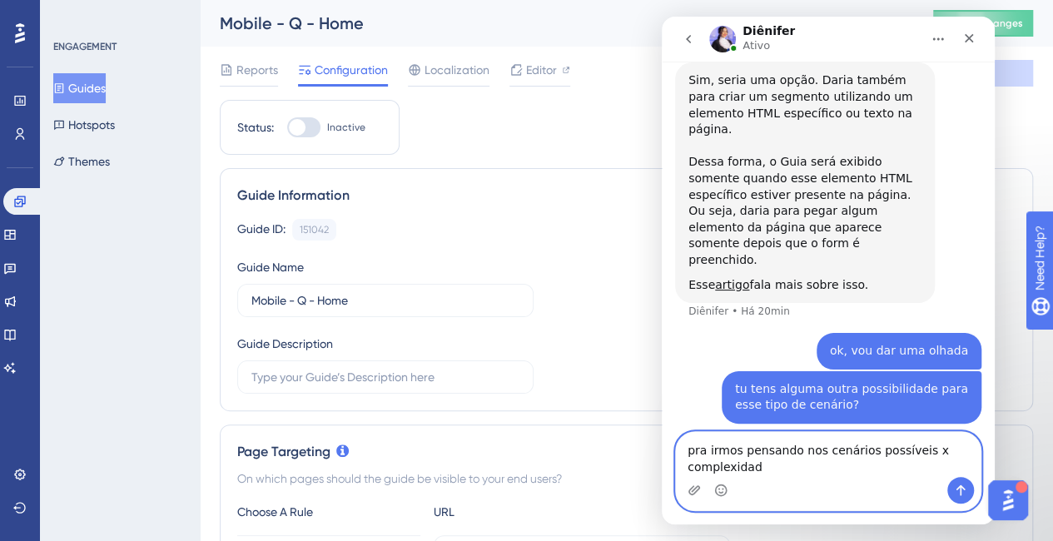
type textarea "pra irmos pensando nos cenários possíveis x complexidade"
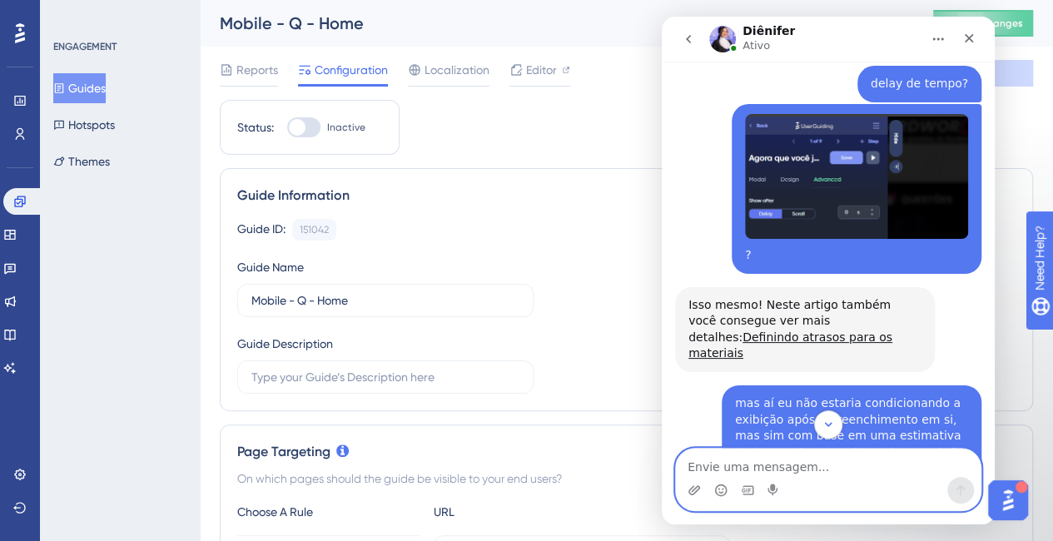
scroll to position [2760, 0]
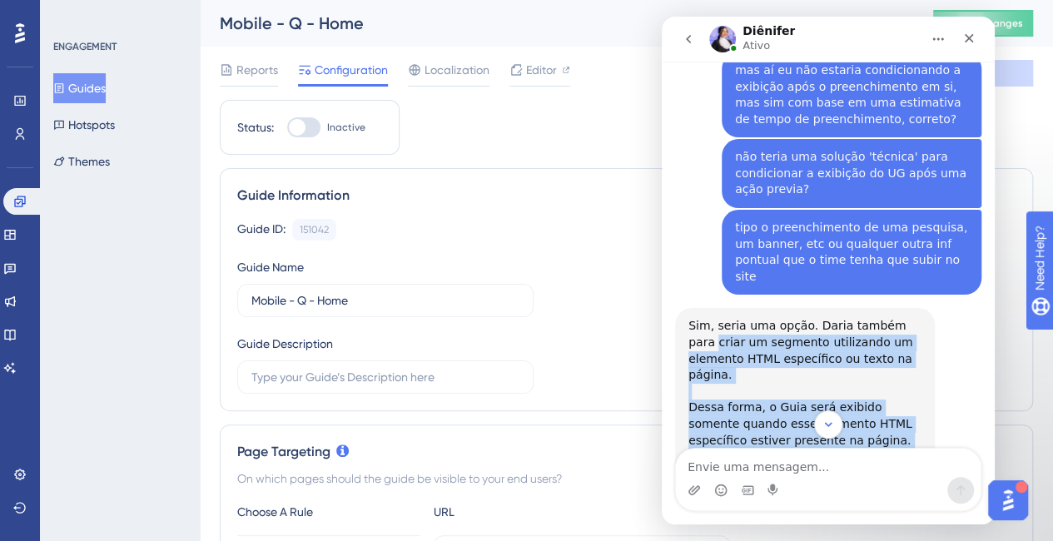
drag, startPoint x: 688, startPoint y: 197, endPoint x: 888, endPoint y: 337, distance: 243.9
click at [888, 337] on div "Sim, seria uma opção. Daria também para criar um segmento utilizando um element…" at bounding box center [804, 428] width 233 height 221
copy div "criar um segmento utilizando um elemento HTML específico ou texto na página. De…"
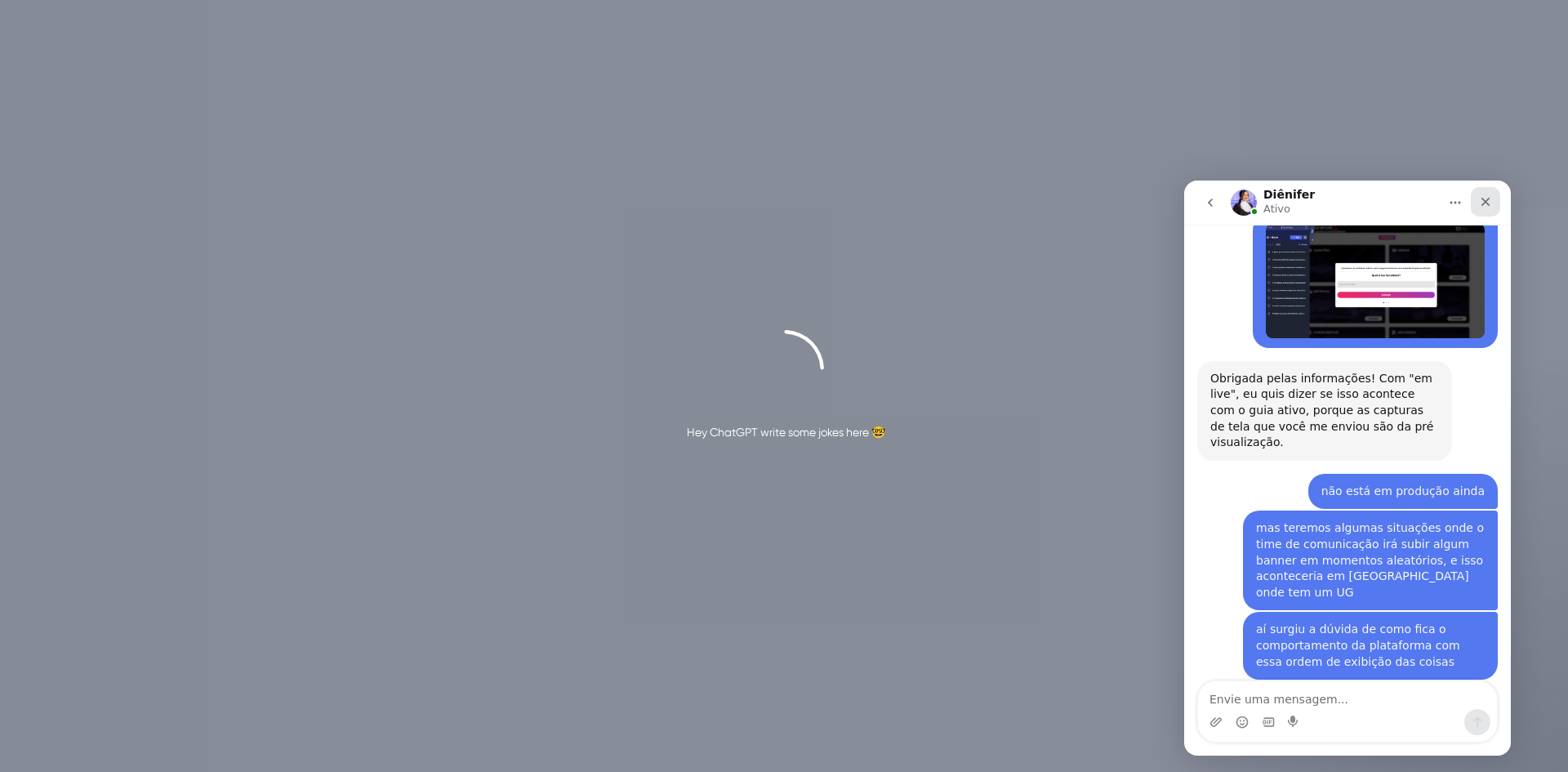
scroll to position [1838, 0]
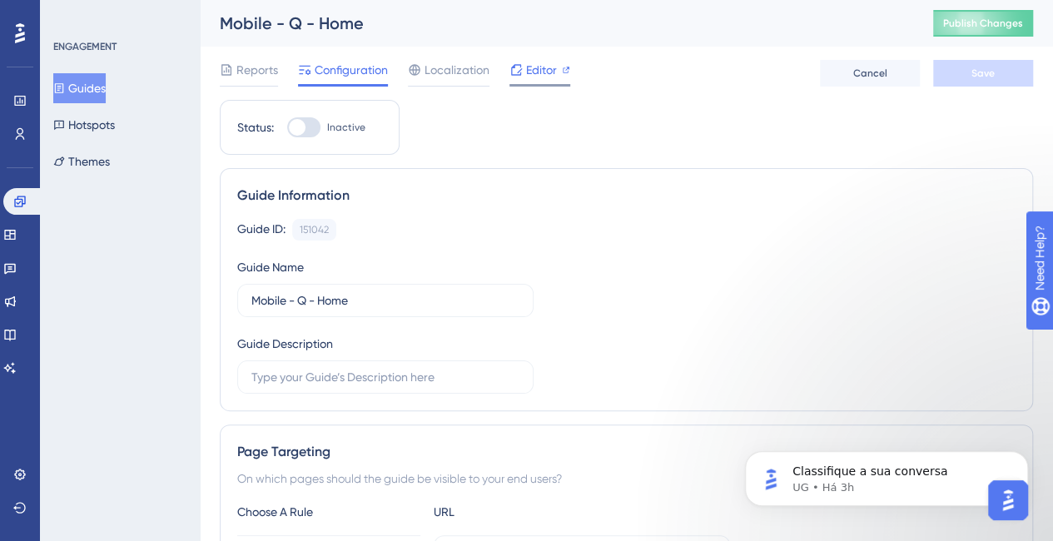
click at [540, 70] on span "Editor" at bounding box center [541, 70] width 31 height 20
click at [15, 480] on icon at bounding box center [19, 474] width 13 height 13
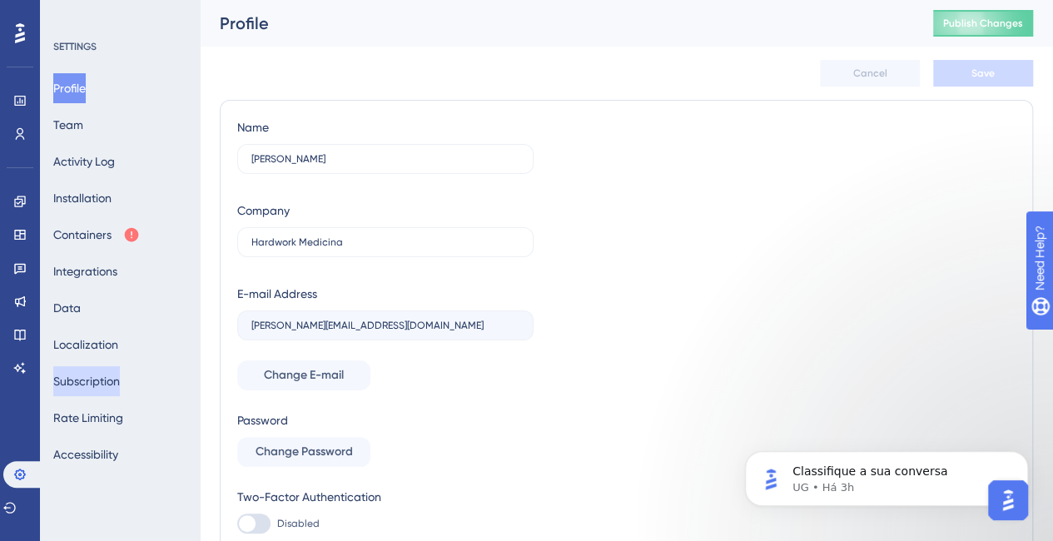
click at [112, 377] on button "Subscription" at bounding box center [86, 381] width 67 height 30
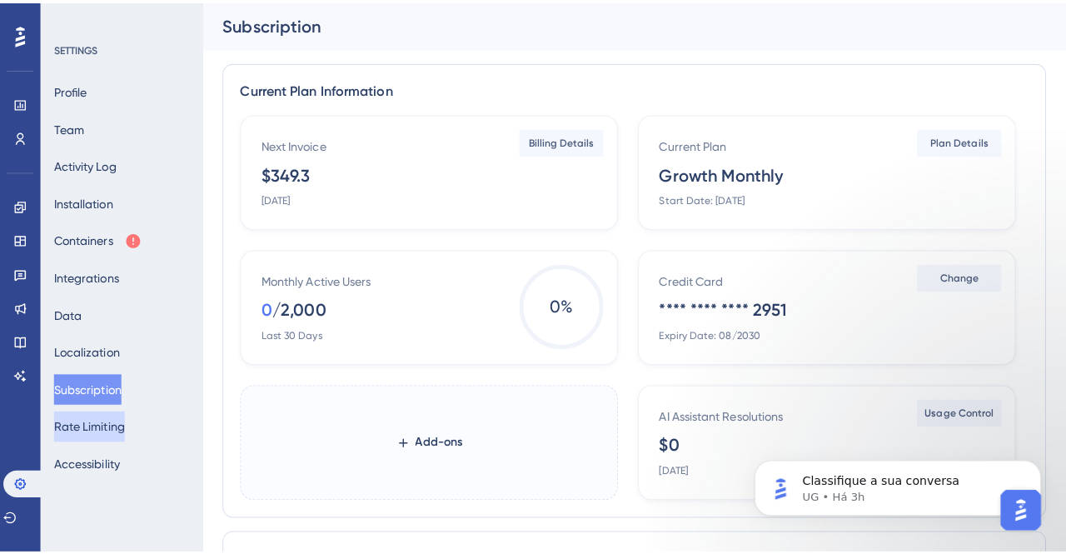
scroll to position [3077, 0]
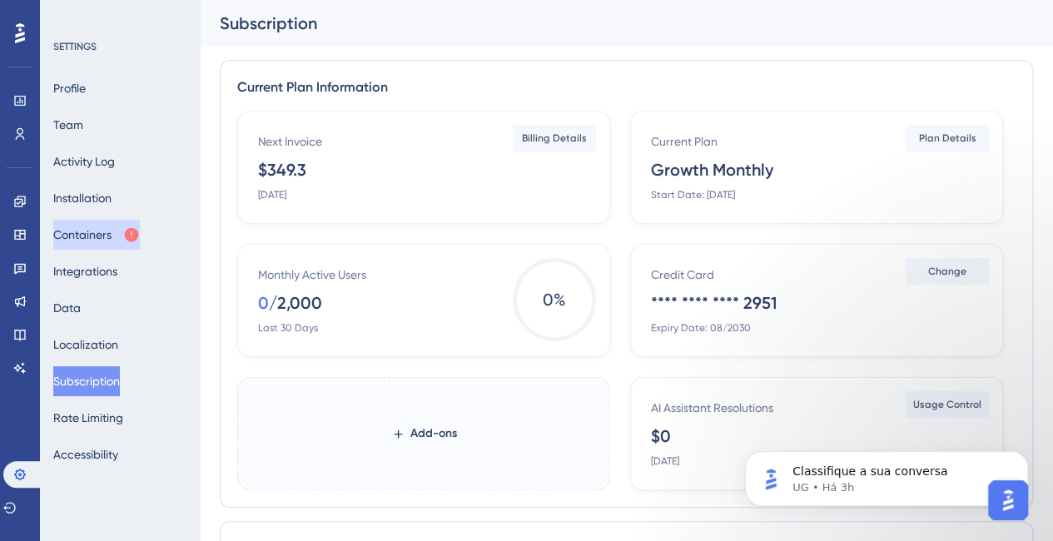
click at [107, 231] on button "Containers" at bounding box center [96, 235] width 87 height 30
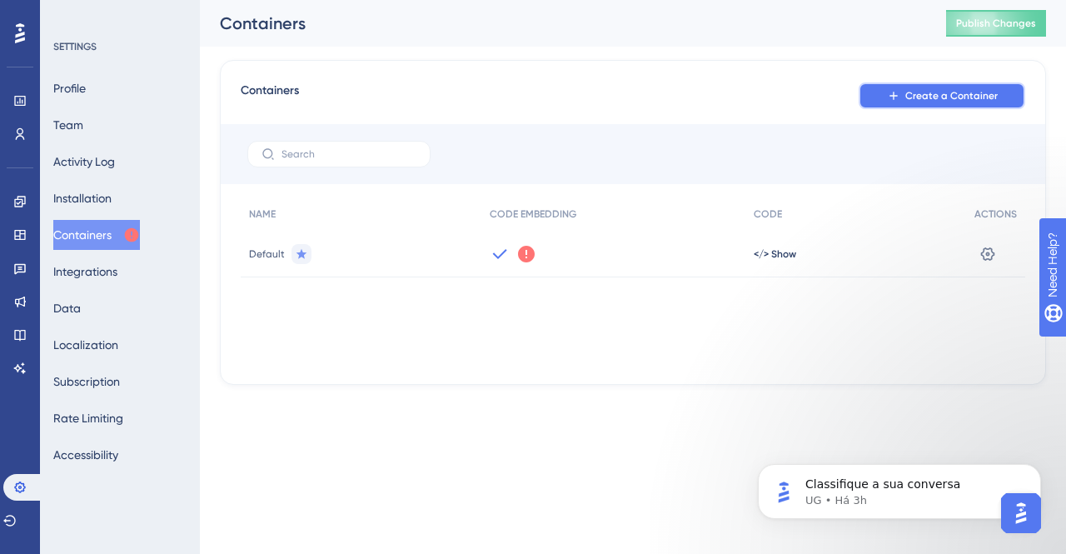
click at [931, 97] on span "Create a Container" at bounding box center [951, 95] width 92 height 13
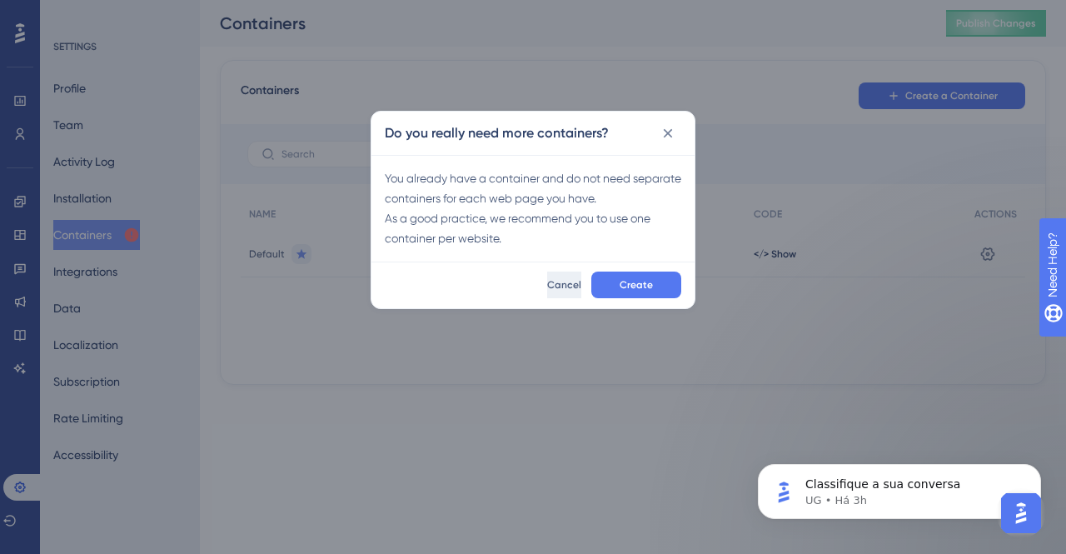
click at [547, 294] on button "Cancel" at bounding box center [564, 284] width 34 height 27
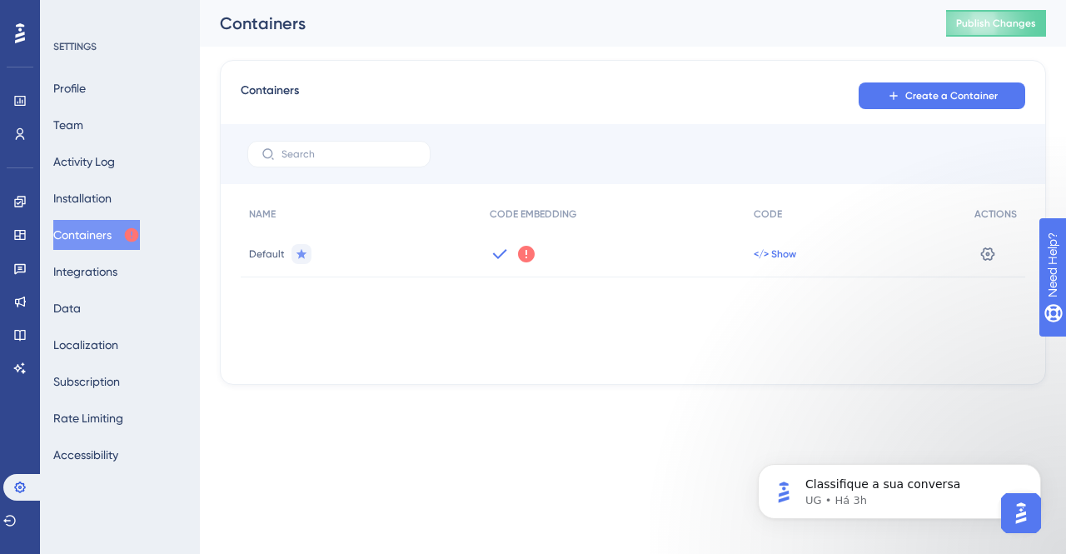
click at [786, 254] on span "</> Show" at bounding box center [774, 253] width 42 height 13
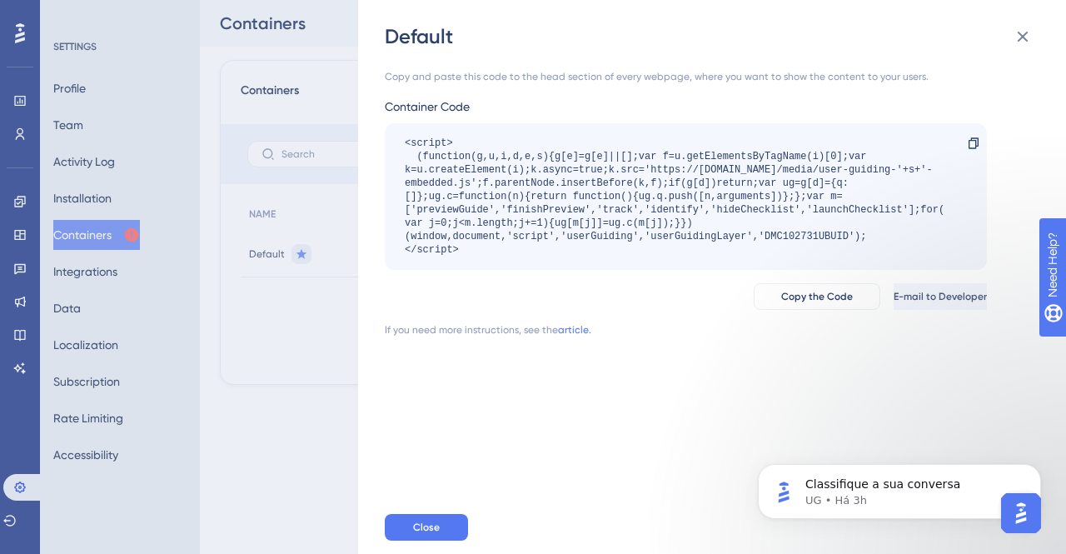
click at [247, 330] on div "Default Copy and paste this code to the head section of every webpage, where yo…" at bounding box center [533, 277] width 1066 height 554
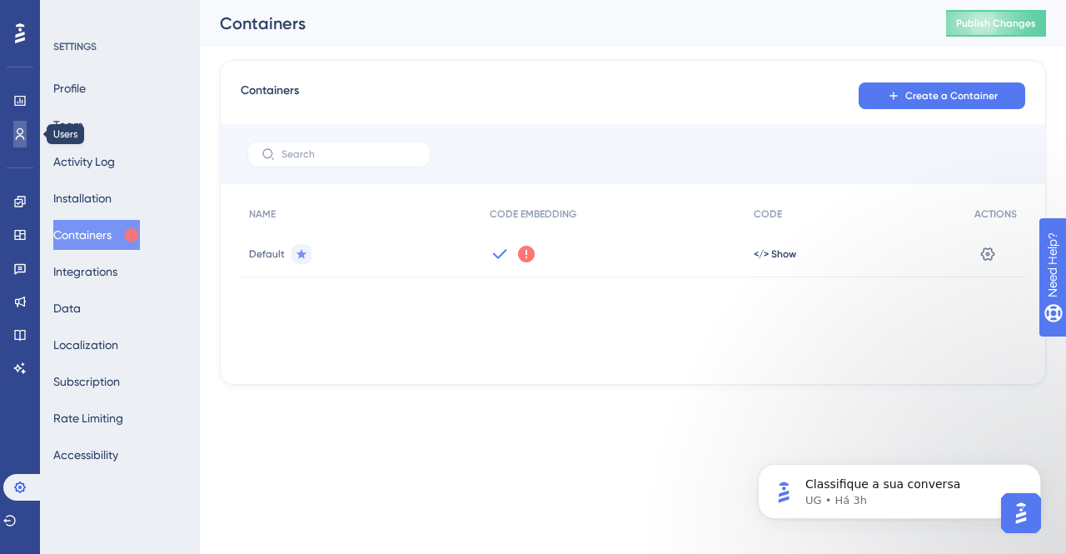
click at [27, 130] on link at bounding box center [19, 134] width 13 height 27
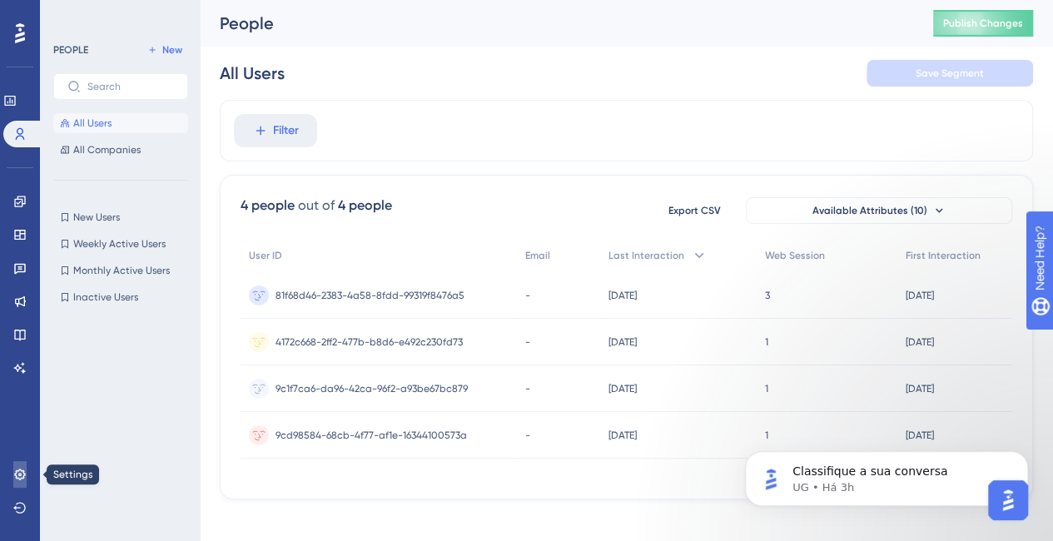
click at [15, 465] on link at bounding box center [19, 474] width 13 height 27
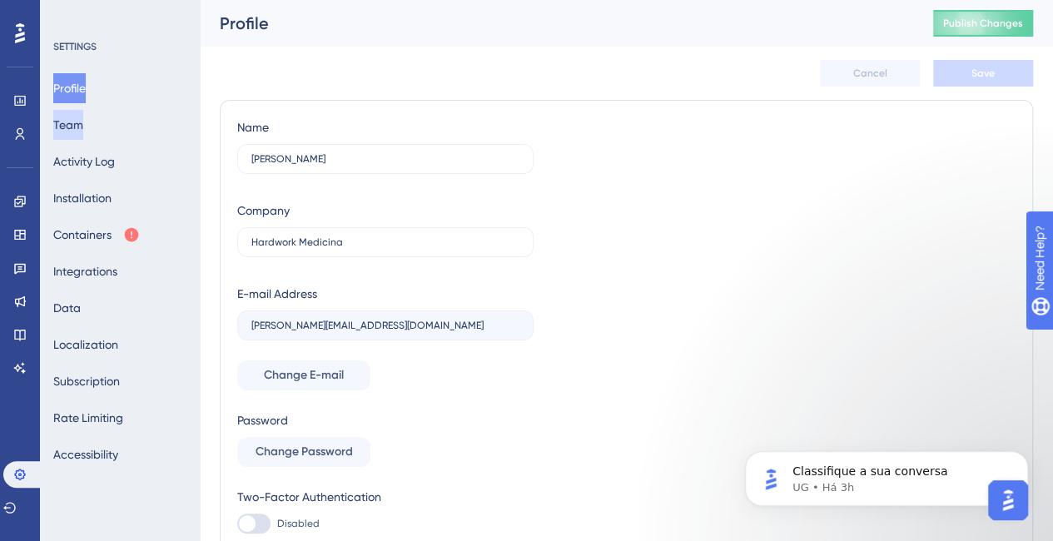
click at [83, 124] on button "Team" at bounding box center [68, 125] width 30 height 30
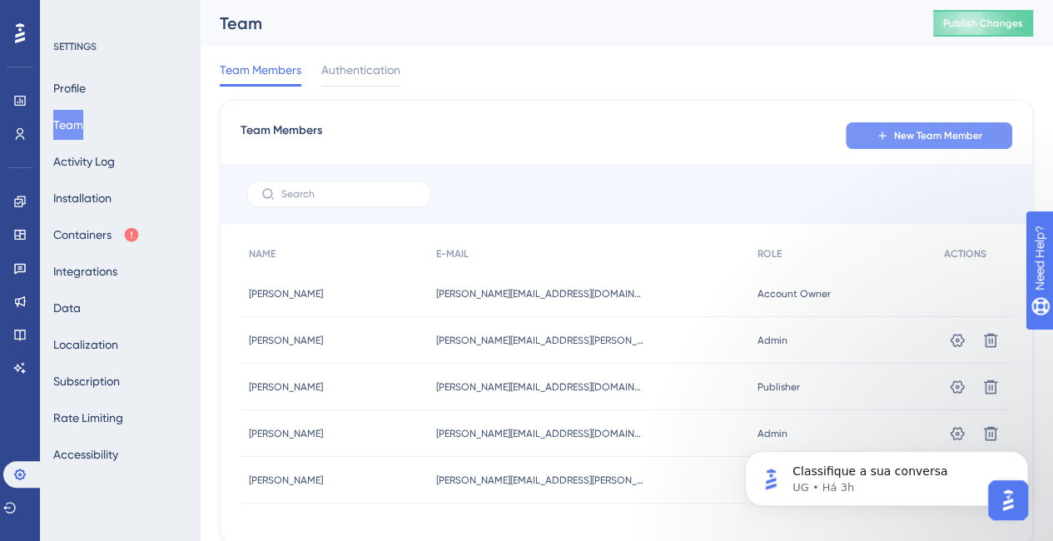
click at [902, 132] on span "New Team Member" at bounding box center [938, 135] width 88 height 13
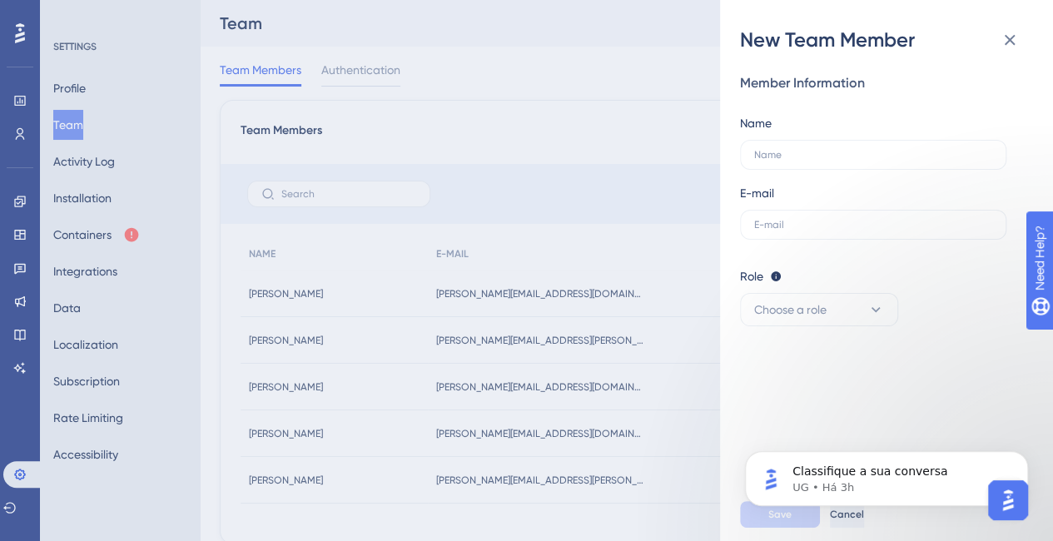
scroll to position [3077, 0]
click at [827, 219] on input "text" at bounding box center [873, 225] width 238 height 12
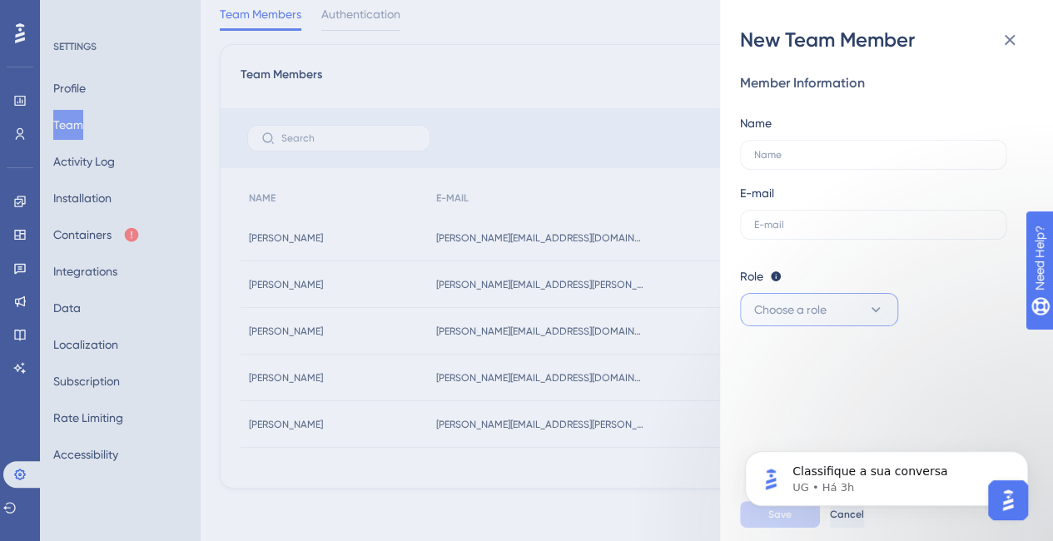
click at [807, 308] on span "Choose a role" at bounding box center [790, 310] width 72 height 20
click at [1023, 458] on icon "Dismiss notification" at bounding box center [1023, 455] width 9 height 9
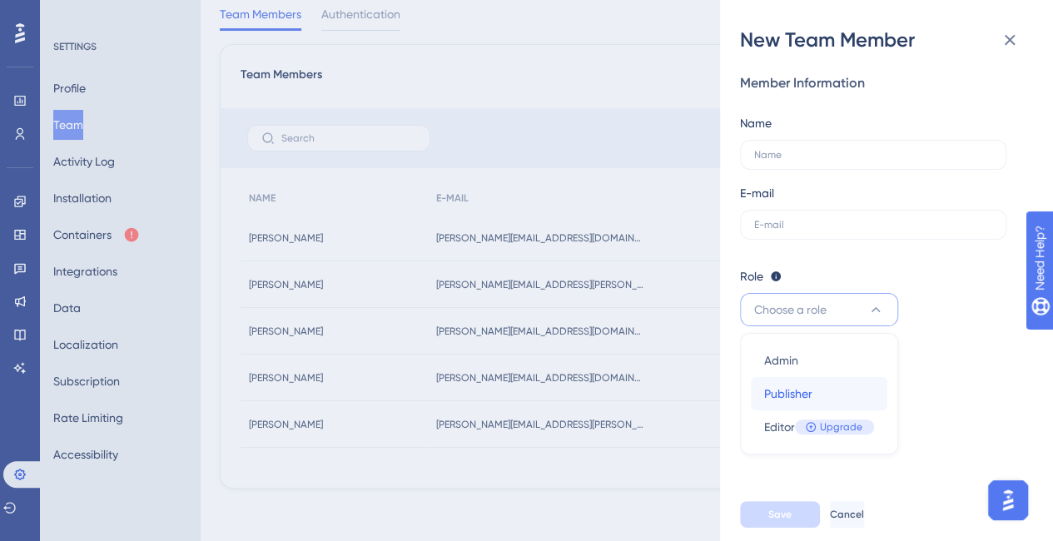
click at [817, 397] on div "Publisher Publisher" at bounding box center [819, 393] width 110 height 33
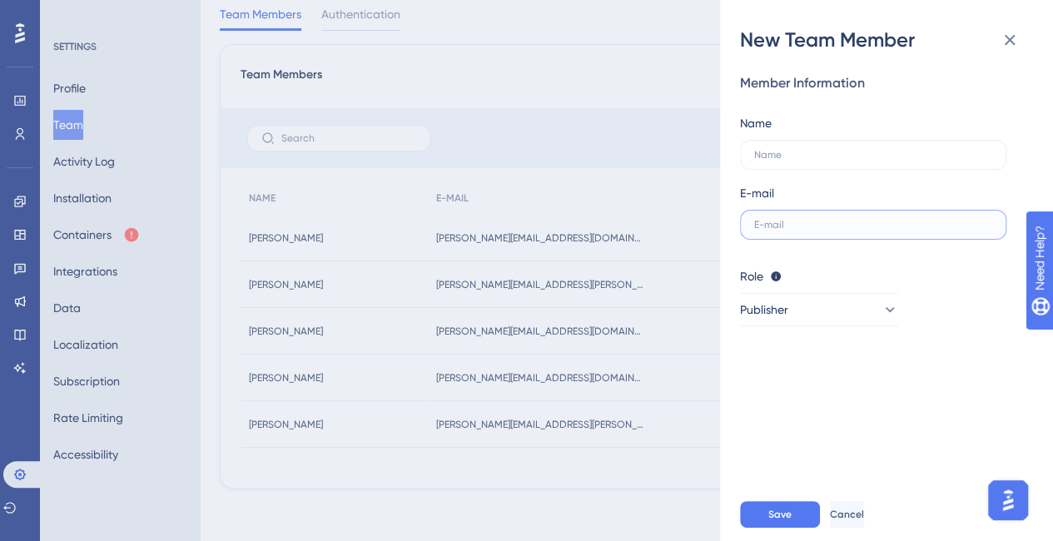
click at [806, 226] on input "text" at bounding box center [873, 225] width 238 height 12
click at [790, 157] on input "text" at bounding box center [873, 155] width 238 height 12
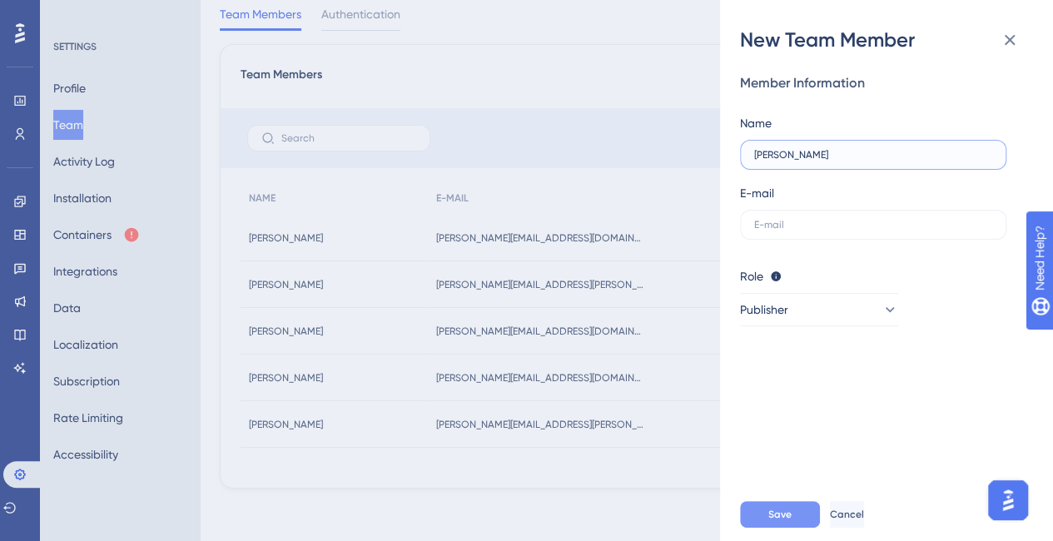
type input "Amanda"
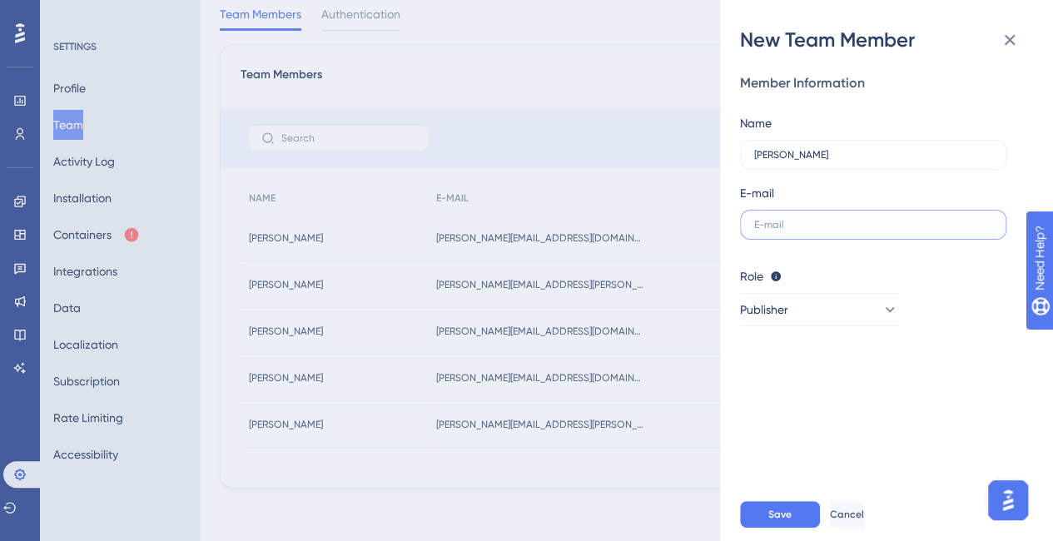
click at [822, 224] on input "text" at bounding box center [873, 225] width 238 height 12
paste input "amanda.mesquita@hardworkmedicina.com.br"
type input "amanda.mesquita@hardworkmedicina.com.br"
click at [827, 157] on input "Amanda" at bounding box center [873, 155] width 238 height 12
type input "Amanda Mesquita"
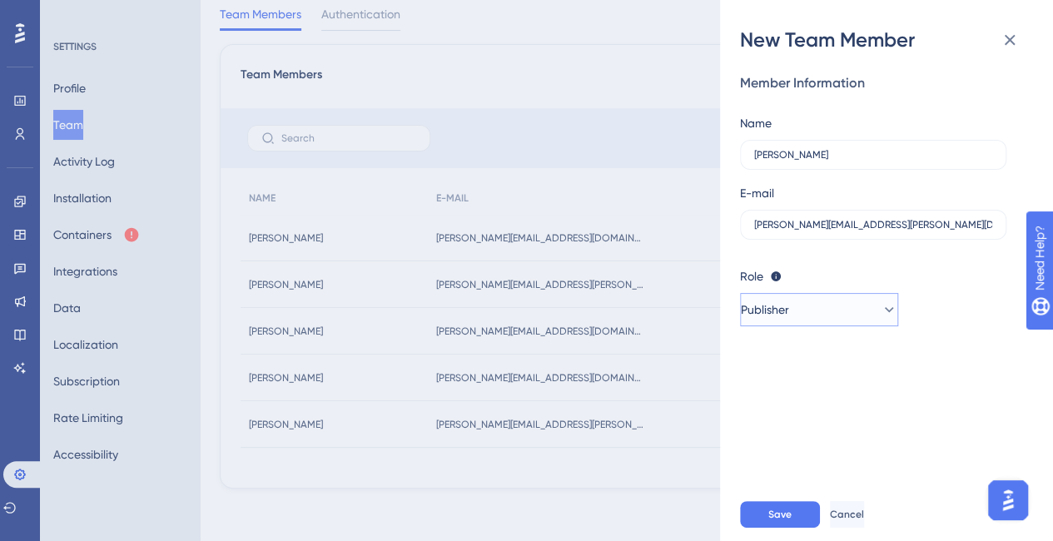
click at [824, 293] on button "Publisher" at bounding box center [819, 309] width 158 height 33
click at [986, 350] on div "Member Information Name Amanda Mesquita E-mail amanda.mesquita@hardworkmedicina…" at bounding box center [893, 270] width 306 height 435
click at [778, 521] on span "Save" at bounding box center [779, 514] width 23 height 13
